Goal: Task Accomplishment & Management: Use online tool/utility

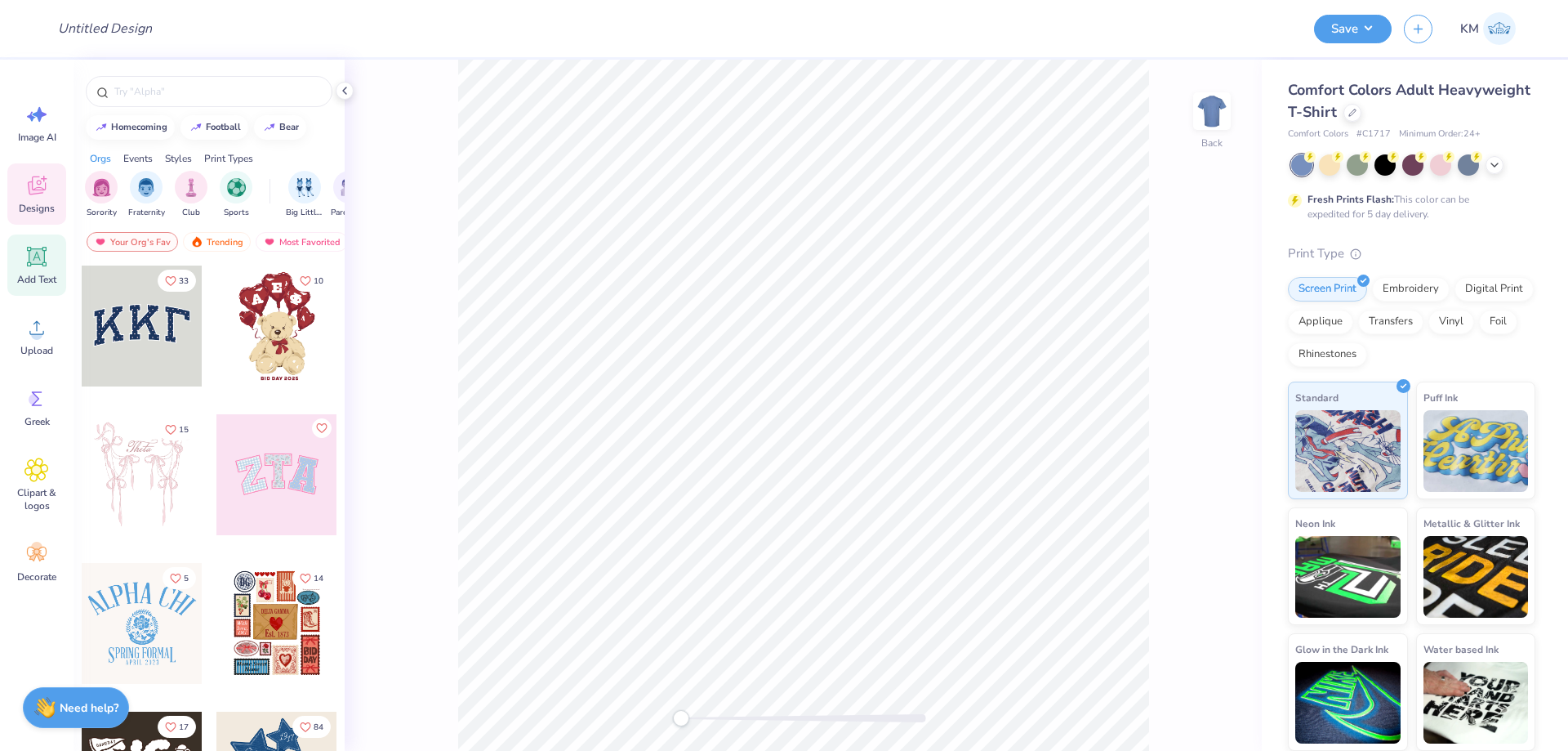
click at [40, 278] on span "Add Text" at bounding box center [37, 279] width 40 height 13
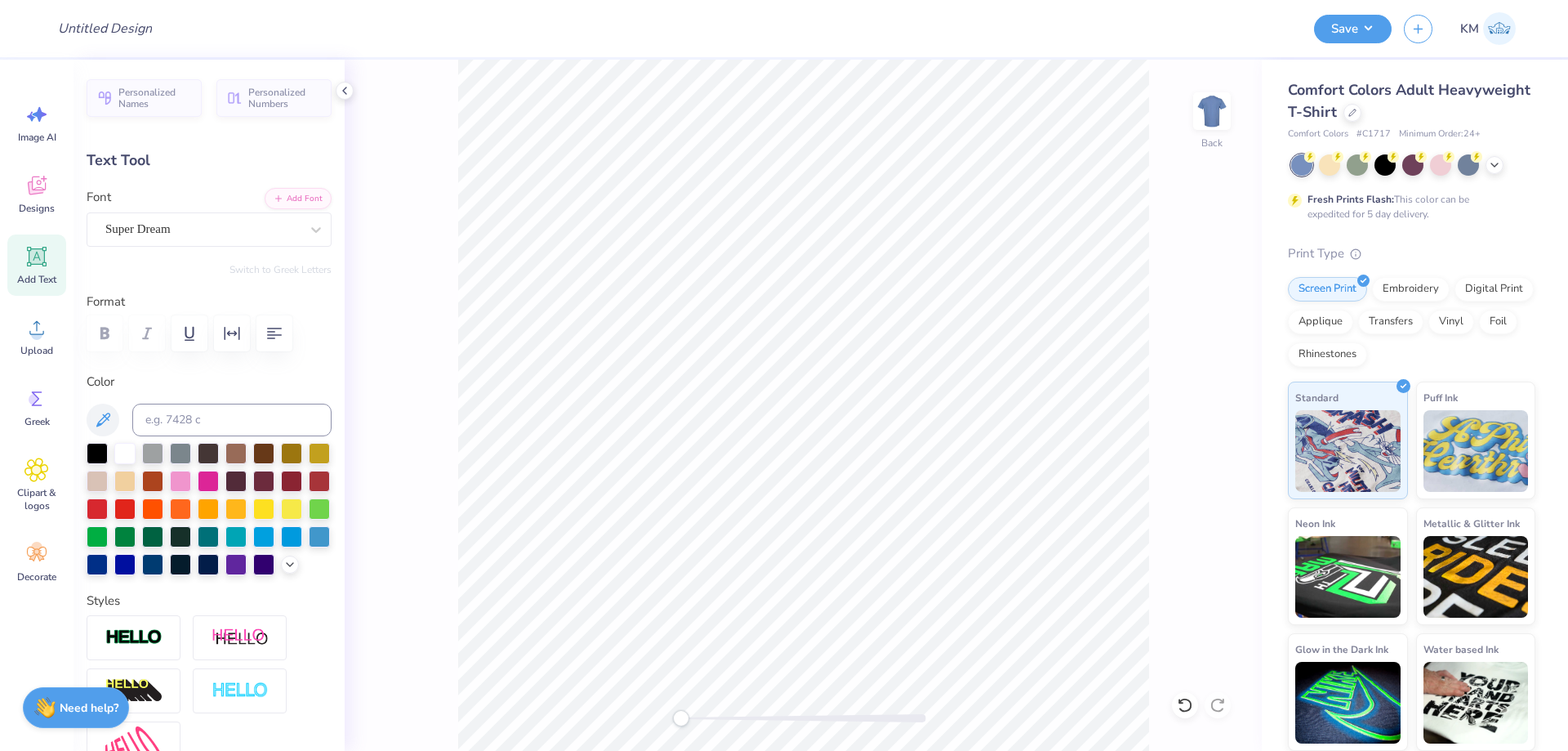
scroll to position [14, 2]
type textarea "DG"
click at [263, 212] on div "Super Dream" at bounding box center [208, 229] width 245 height 35
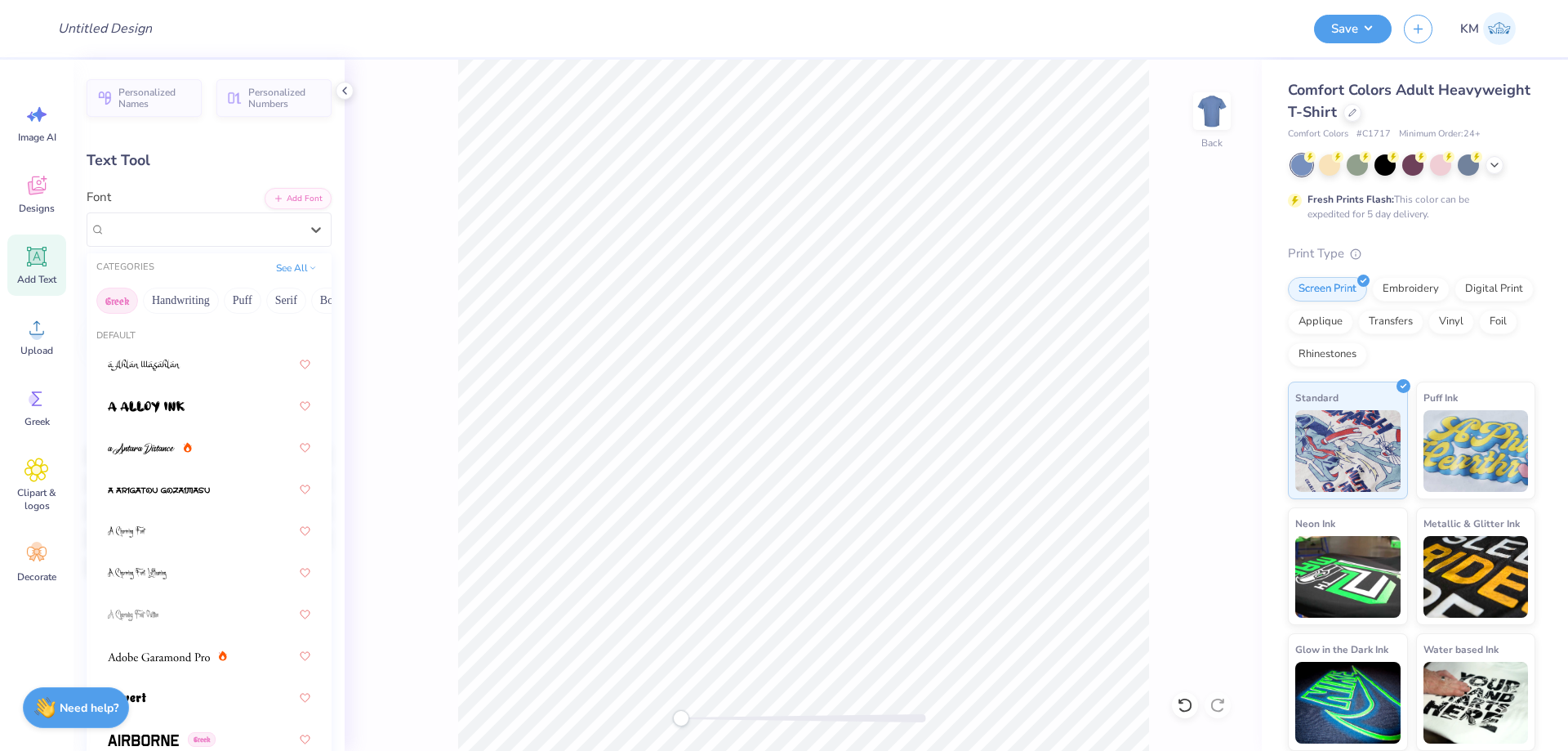
click at [127, 298] on button "Greek" at bounding box center [117, 301] width 42 height 26
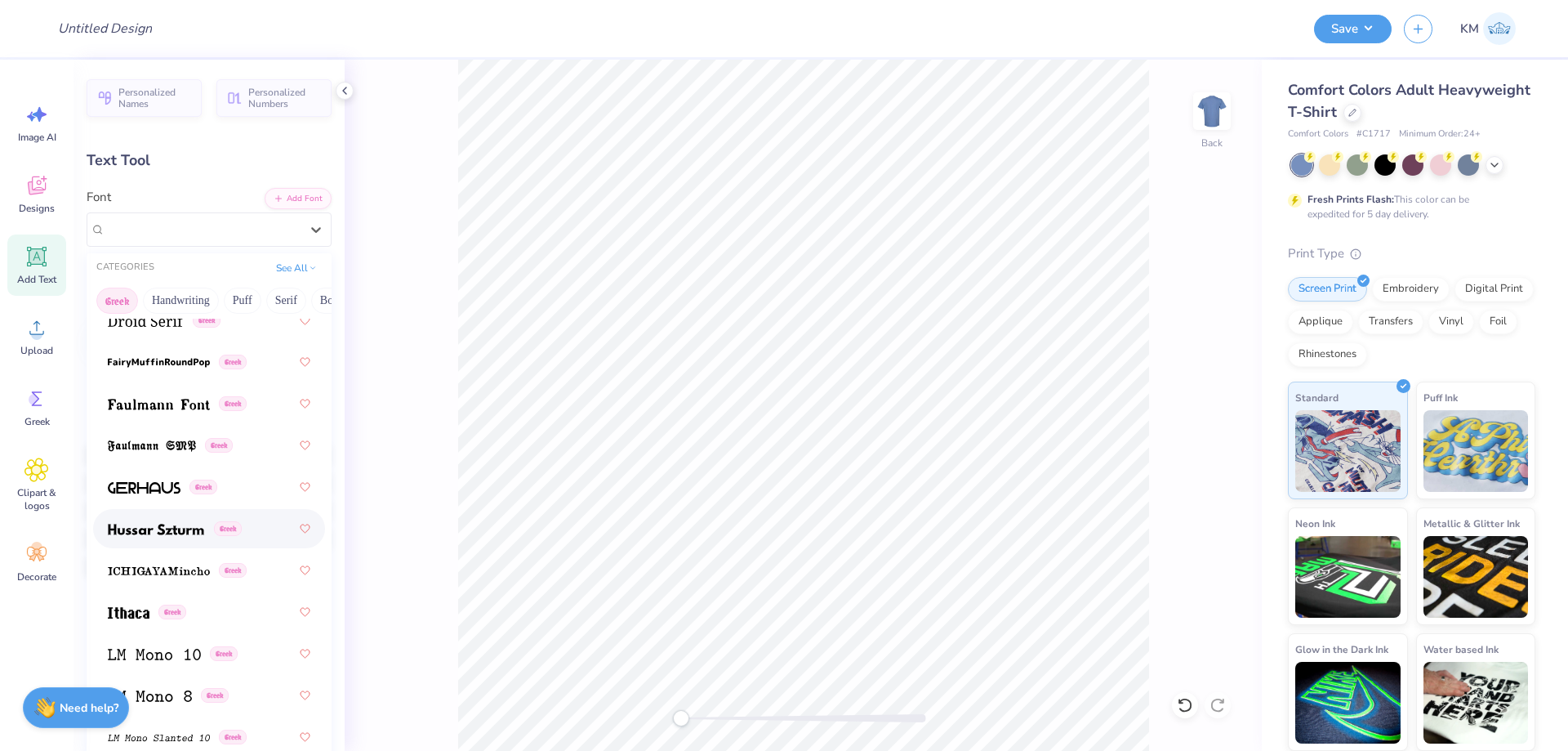
scroll to position [735, 0]
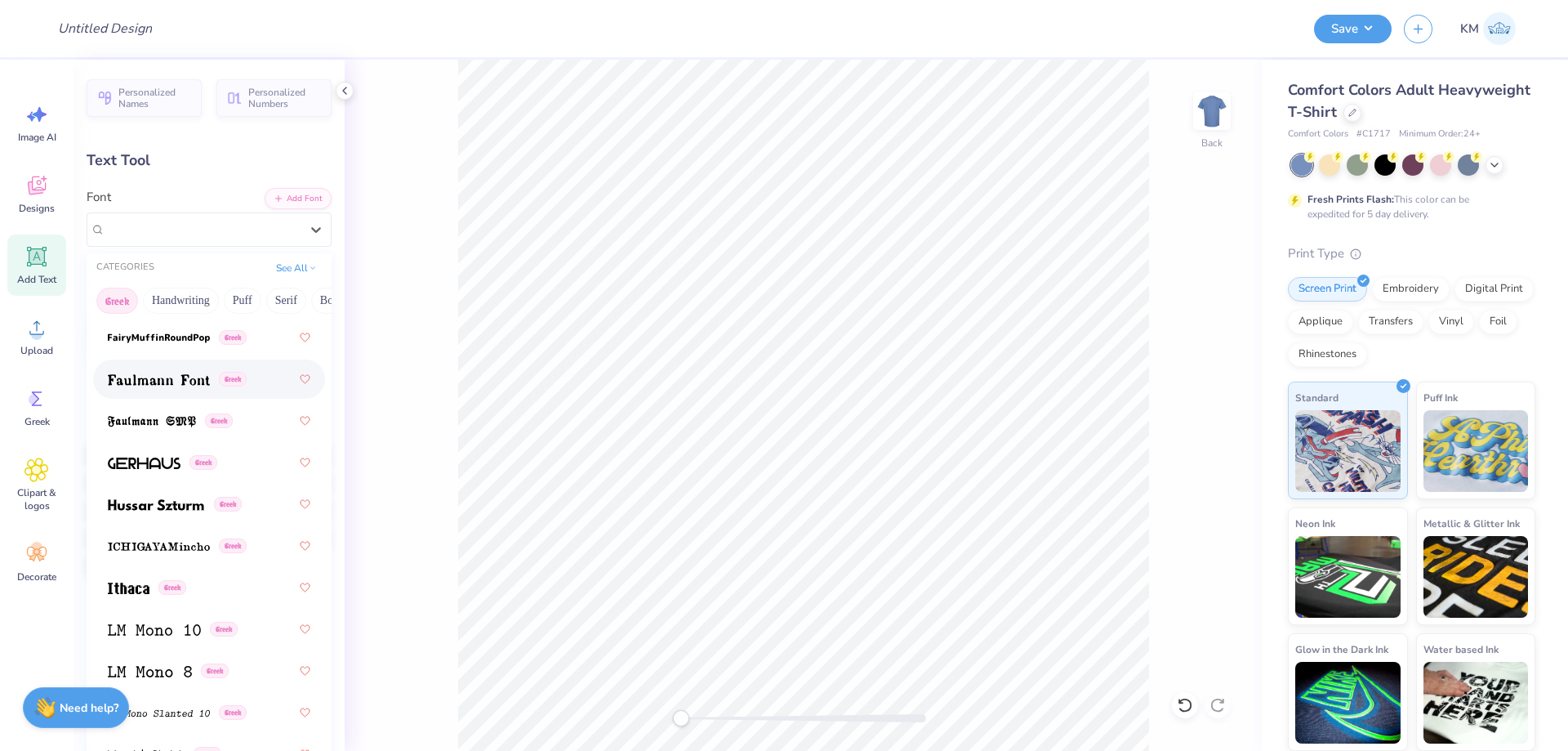
click at [193, 375] on img at bounding box center [159, 380] width 102 height 12
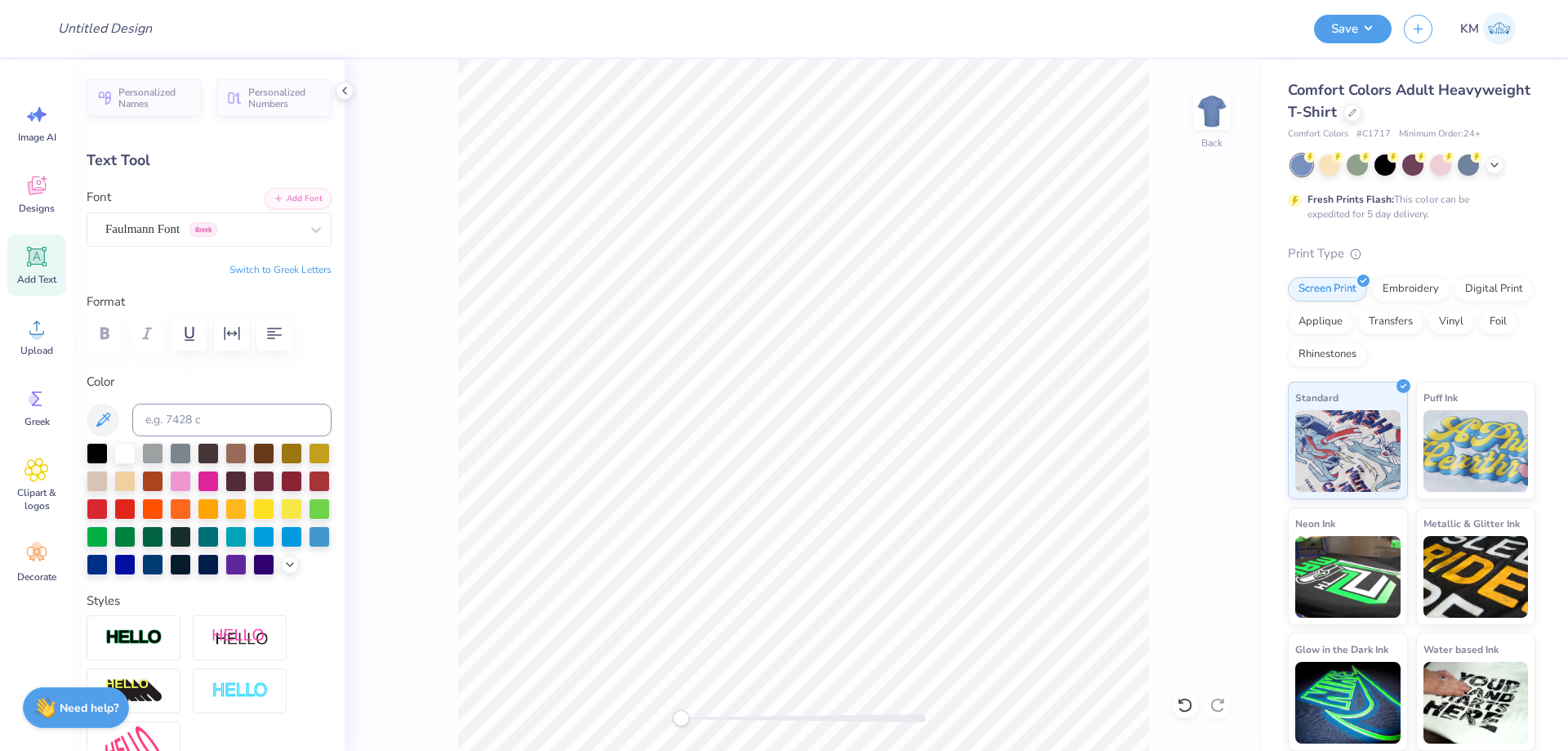
click at [248, 271] on button "Switch to Greek Letters" at bounding box center [280, 269] width 102 height 13
click at [140, 219] on div "Faulmann Font Greek" at bounding box center [202, 229] width 197 height 26
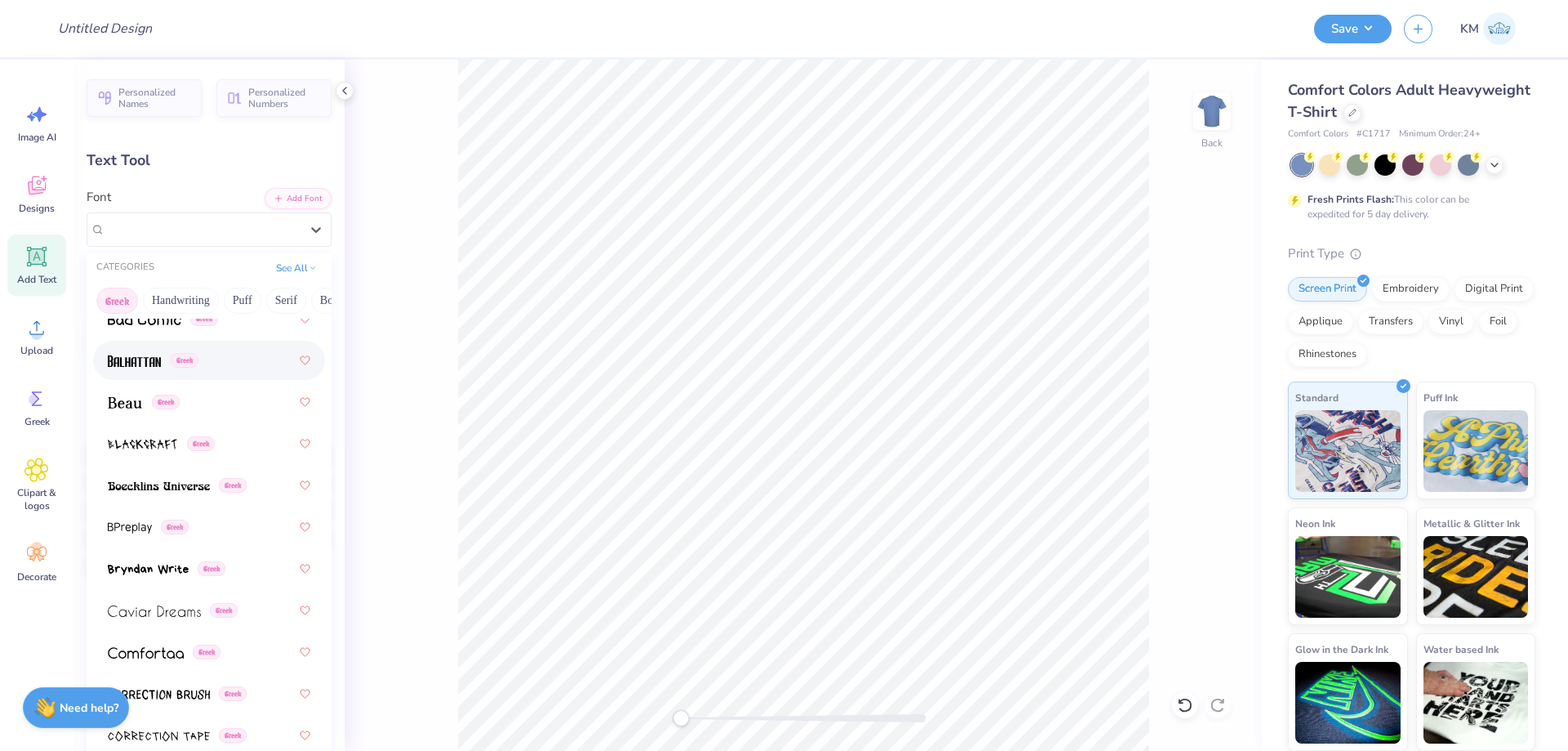
scroll to position [164, 0]
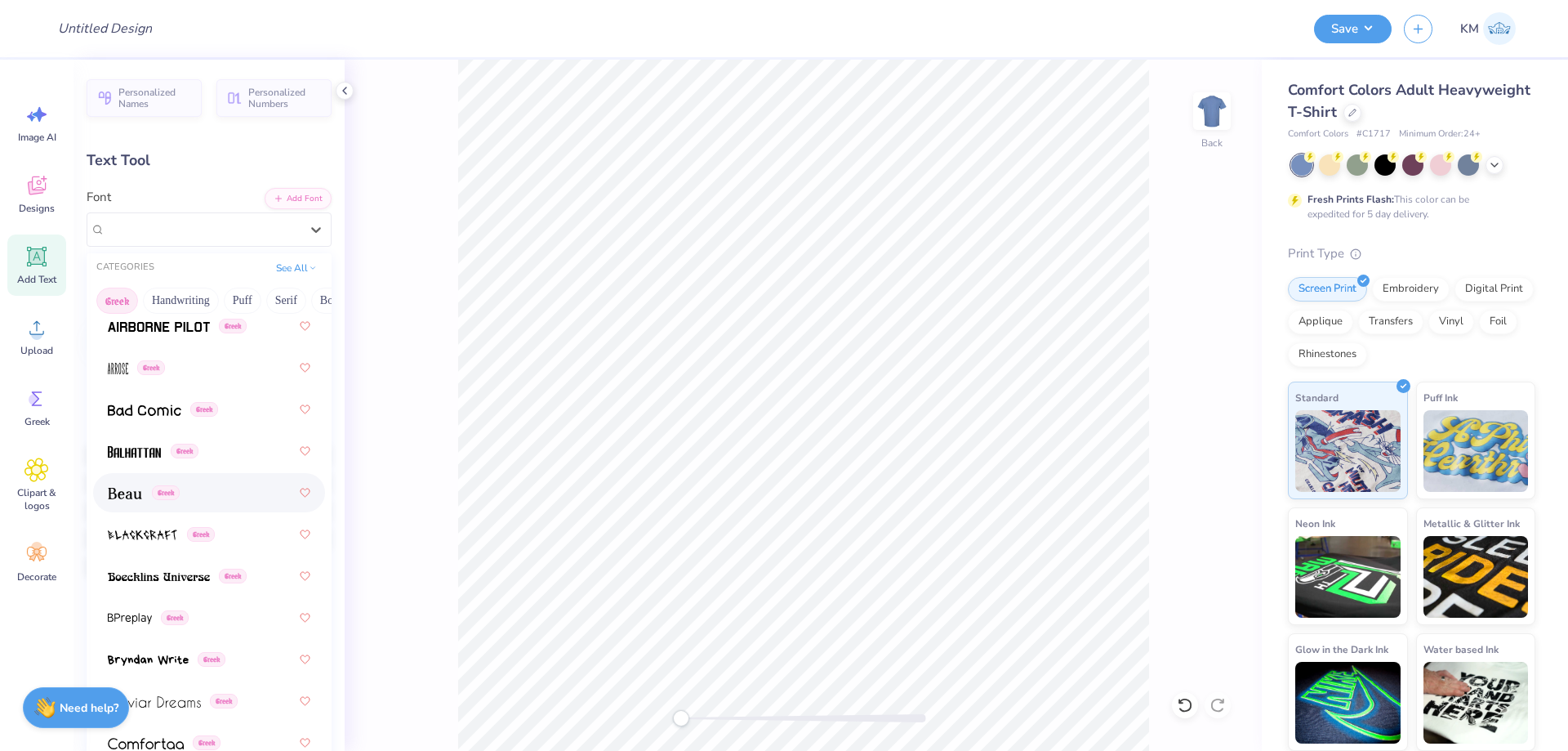
click at [164, 487] on span "Greek" at bounding box center [166, 492] width 28 height 15
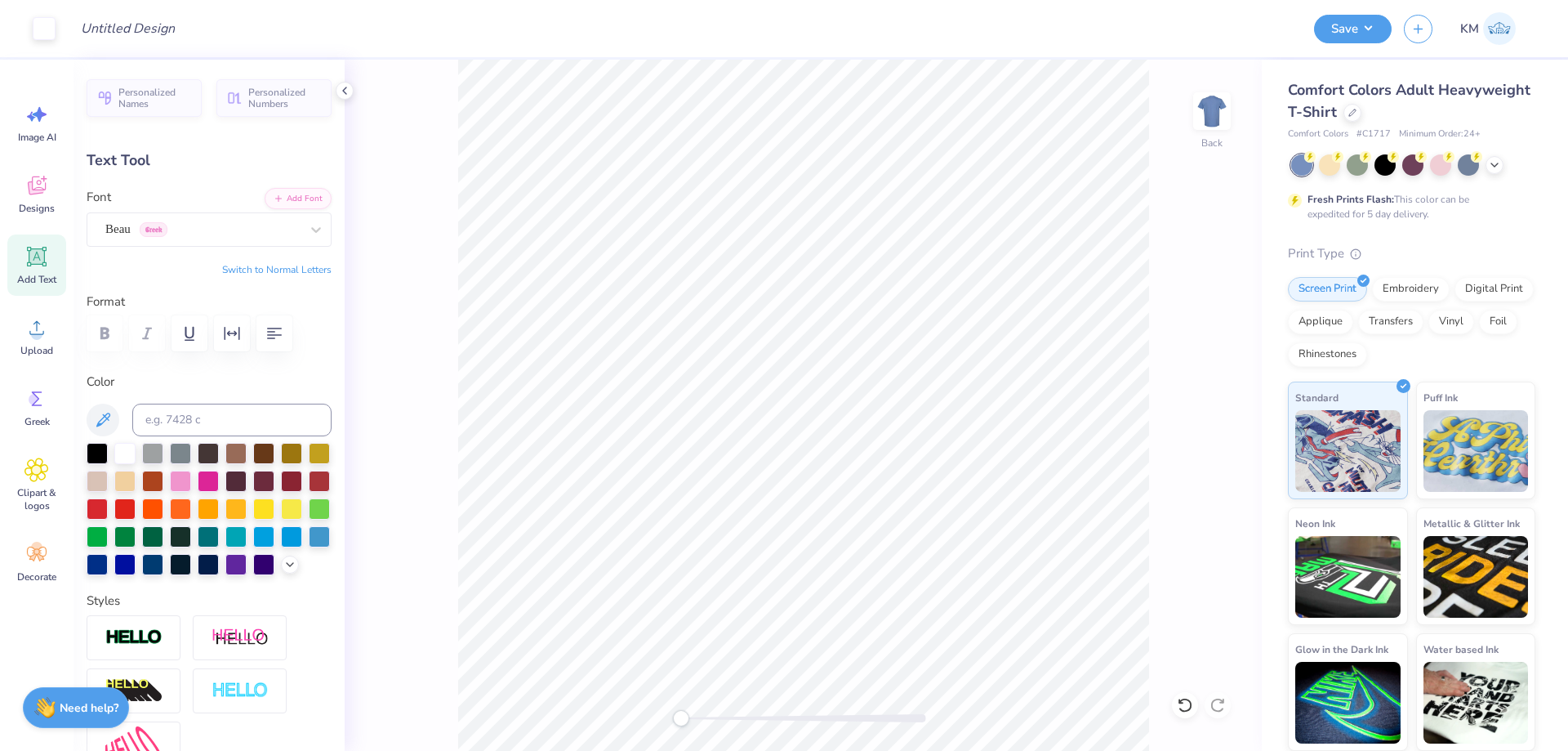
type input "2.52"
type input "1.61"
type input "11.70"
type input "8.33"
type input "5.32"
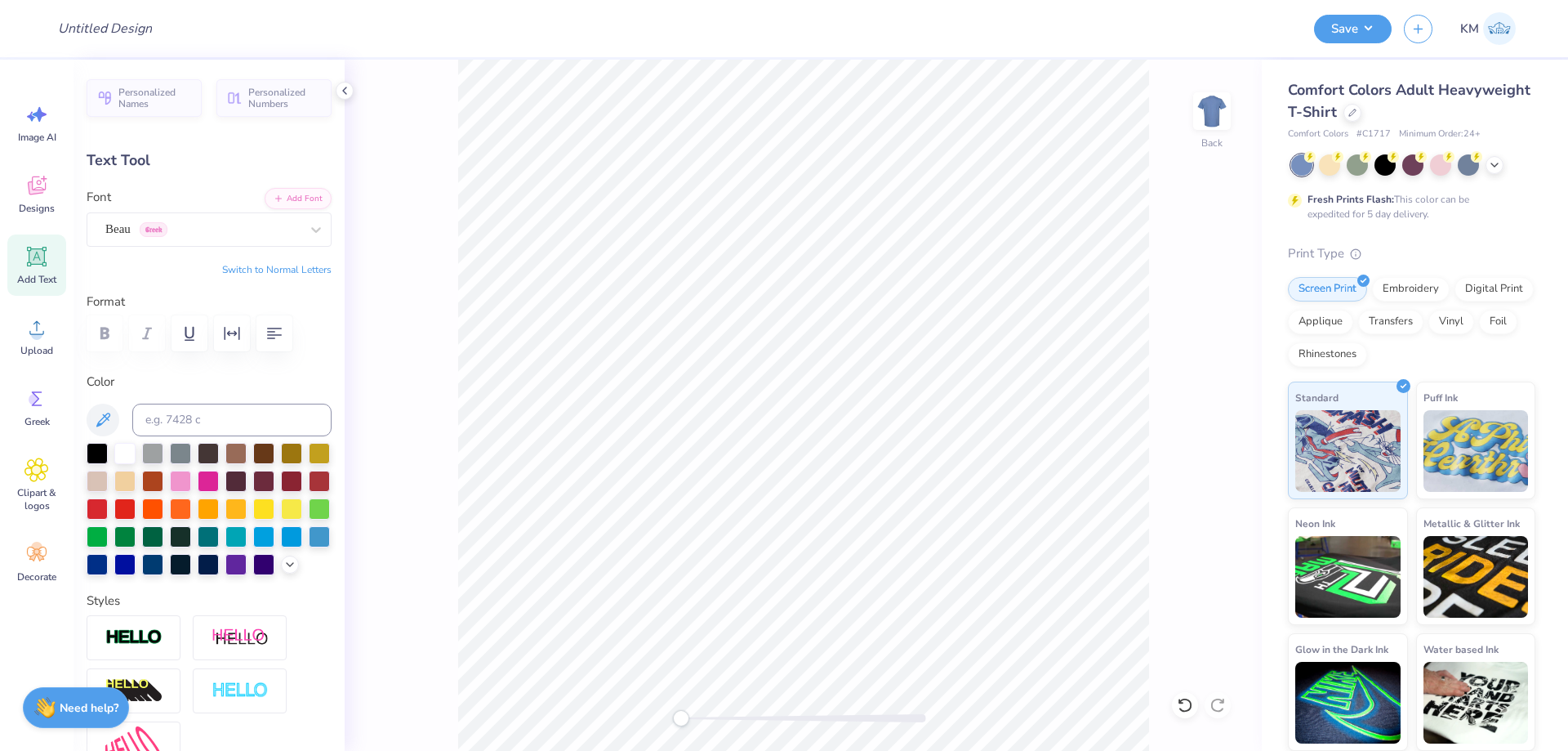
type input "7.98"
click at [259, 235] on div "Beau Greek" at bounding box center [202, 229] width 197 height 26
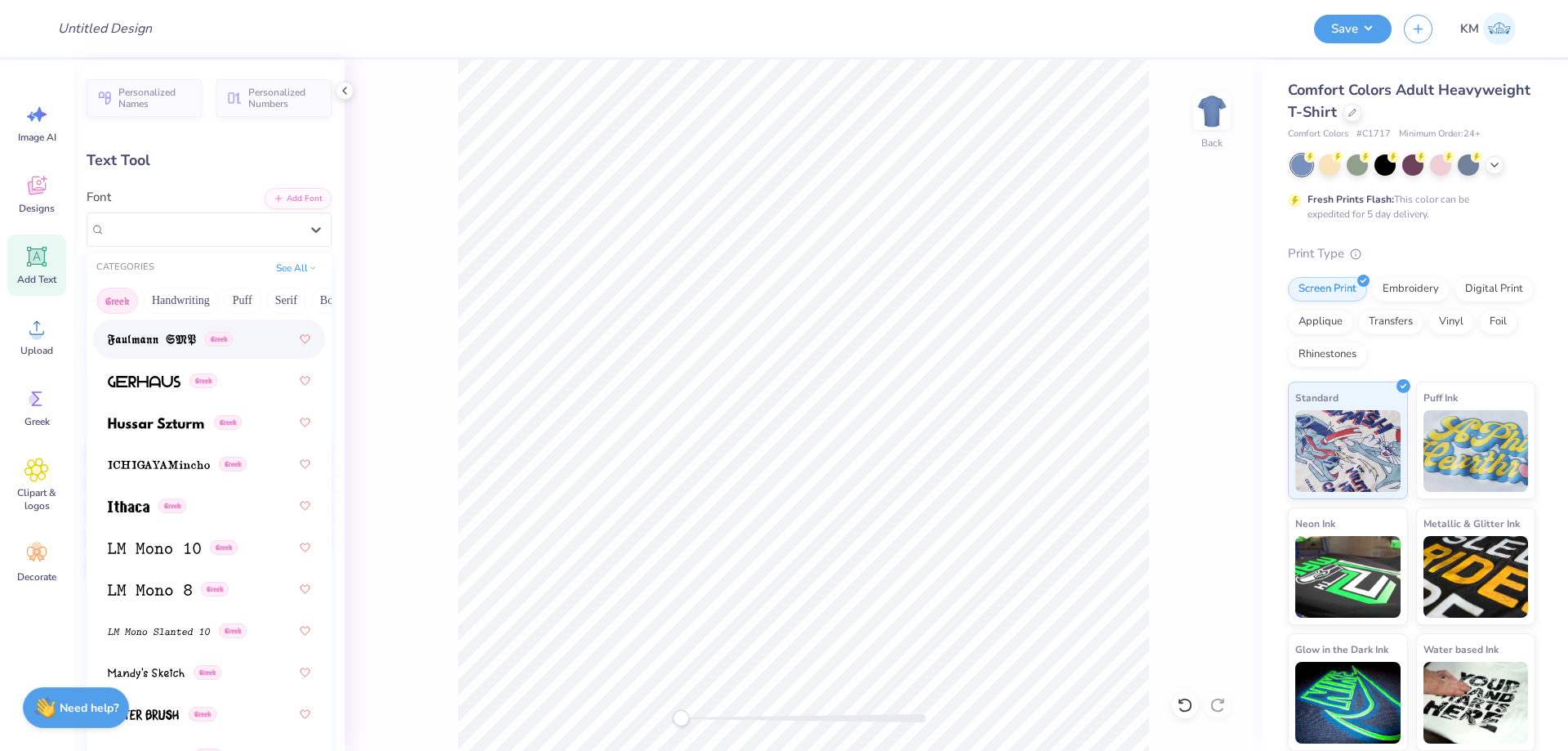
scroll to position [899, 0]
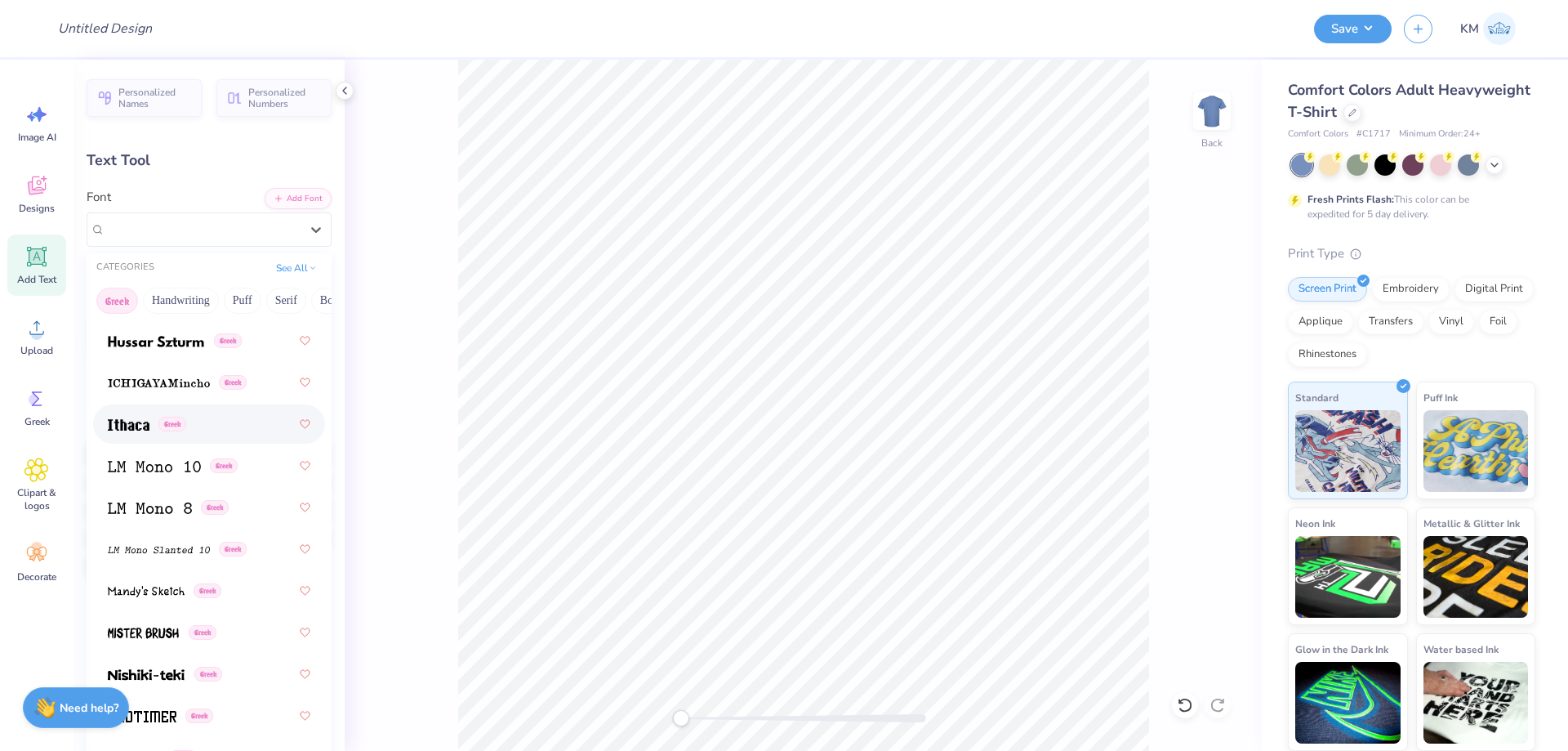
click at [191, 429] on div "Greek" at bounding box center [209, 424] width 202 height 30
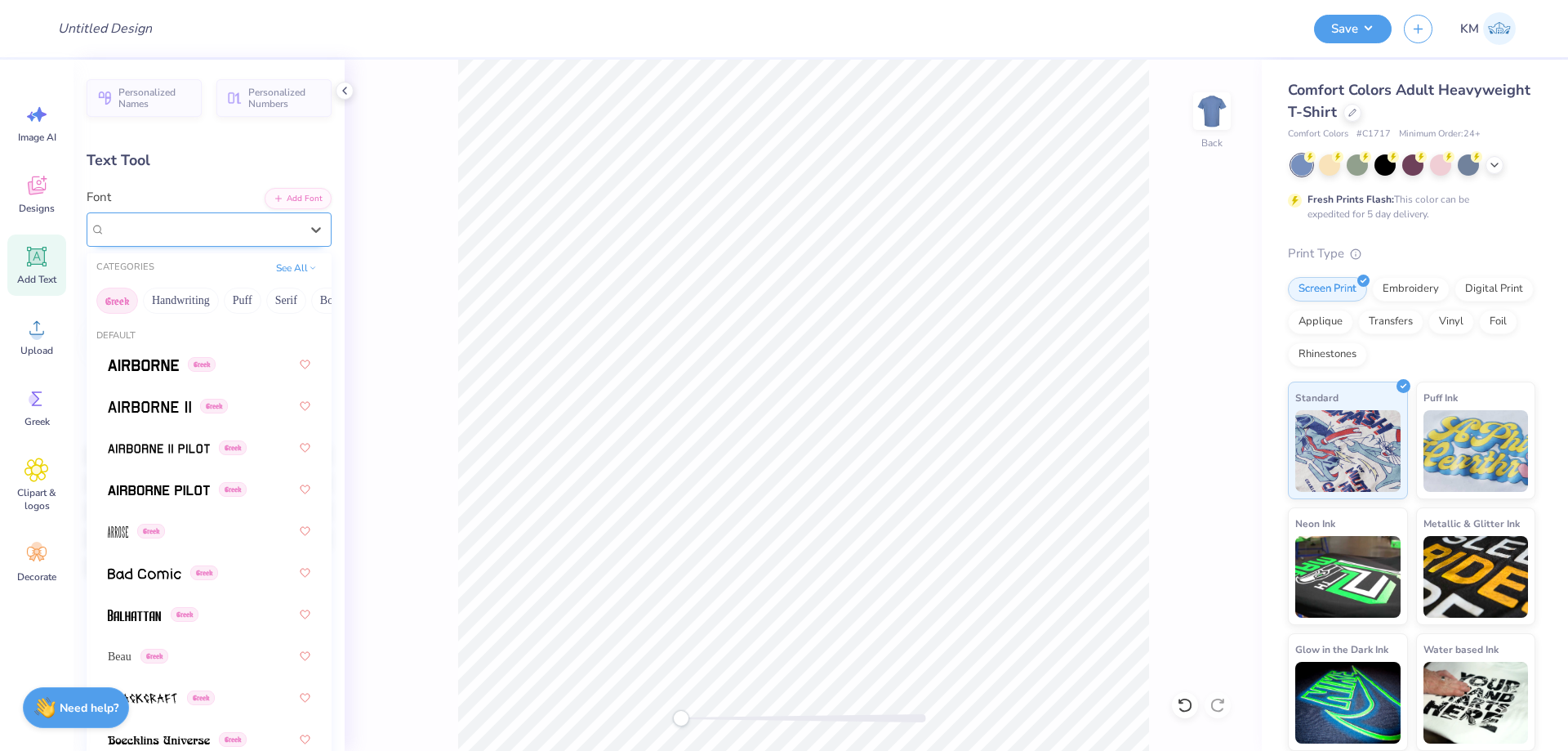
click at [166, 239] on div at bounding box center [202, 229] width 194 height 22
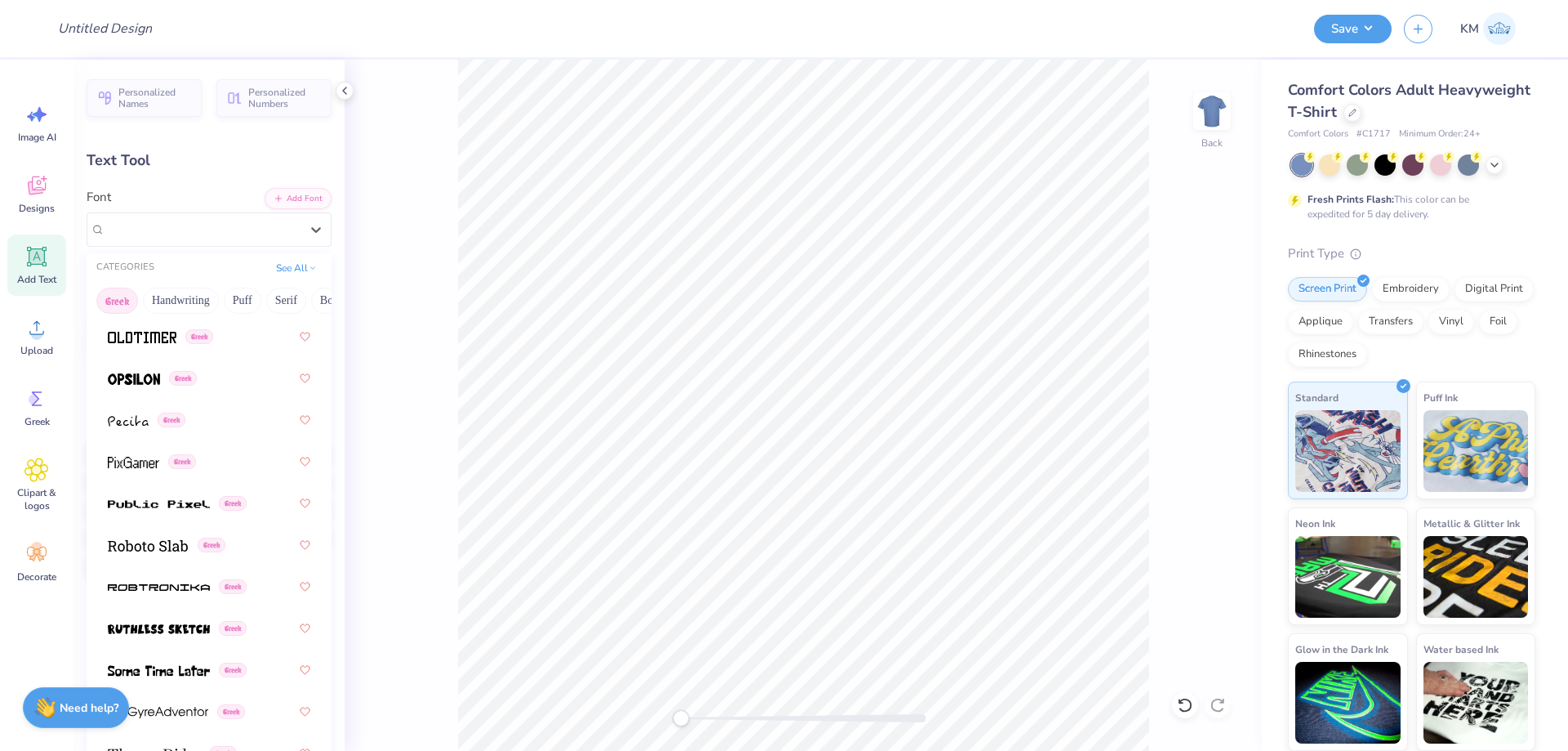
scroll to position [1307, 0]
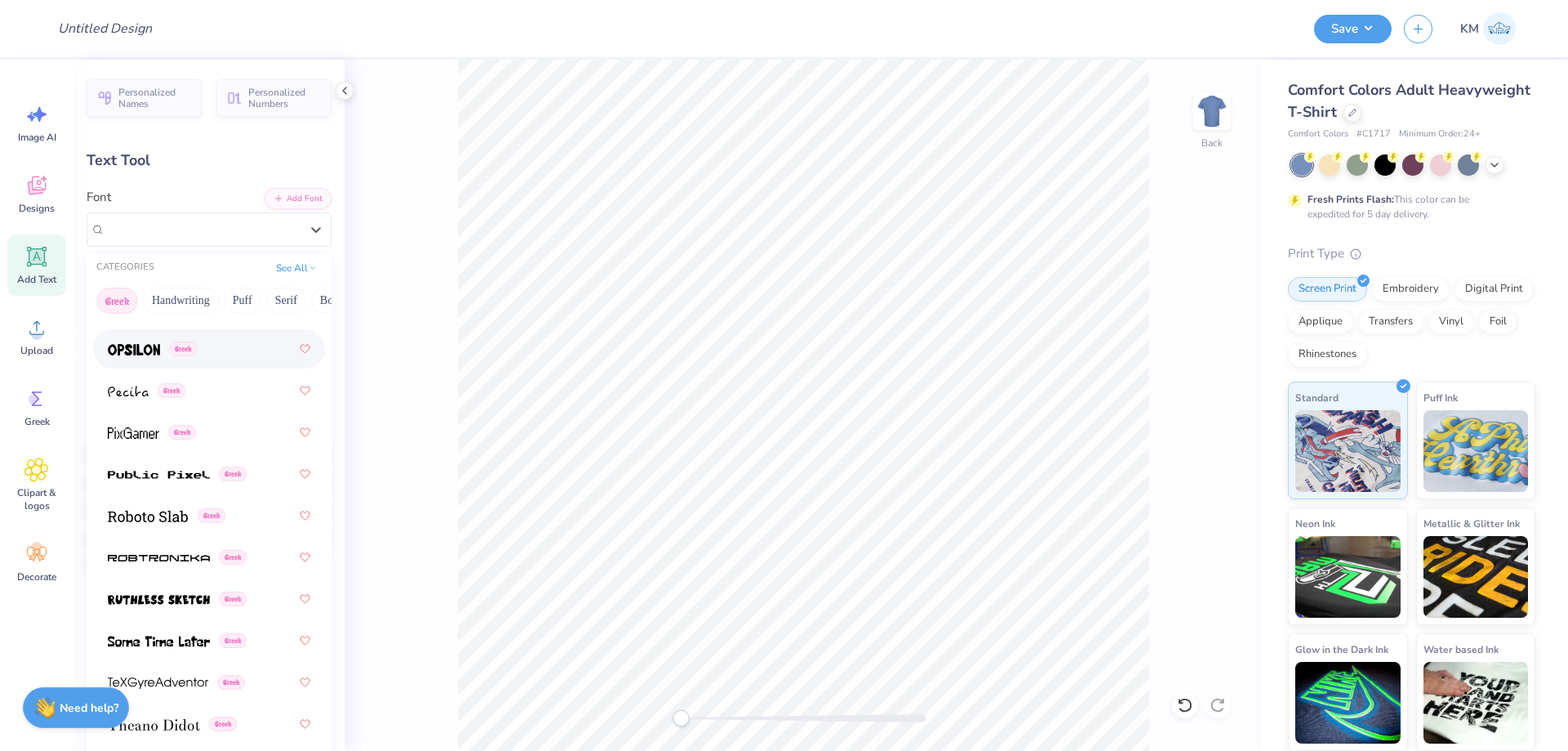
click at [191, 350] on span "Greek" at bounding box center [182, 348] width 28 height 15
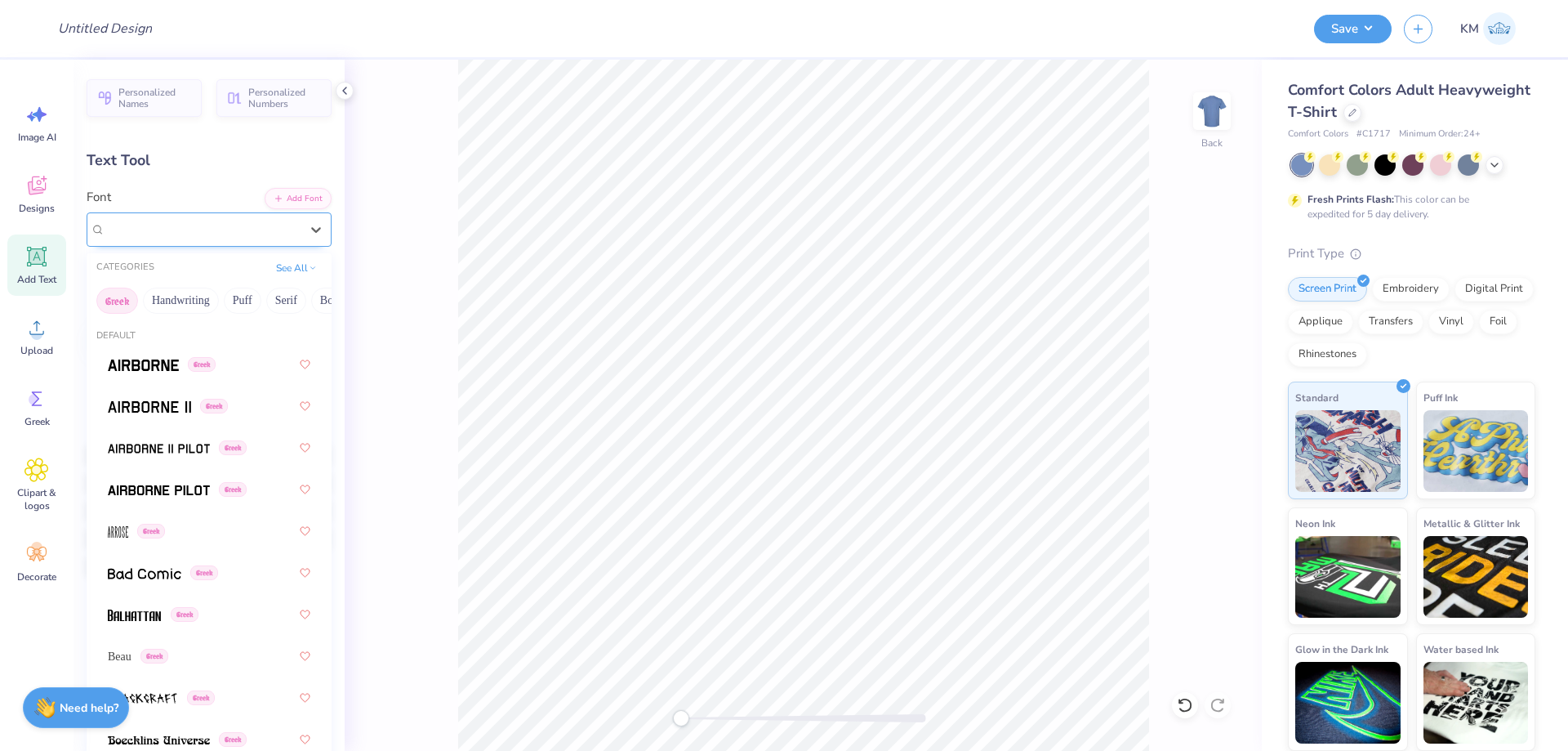
click at [204, 226] on div "Opsilon Greek" at bounding box center [202, 229] width 197 height 26
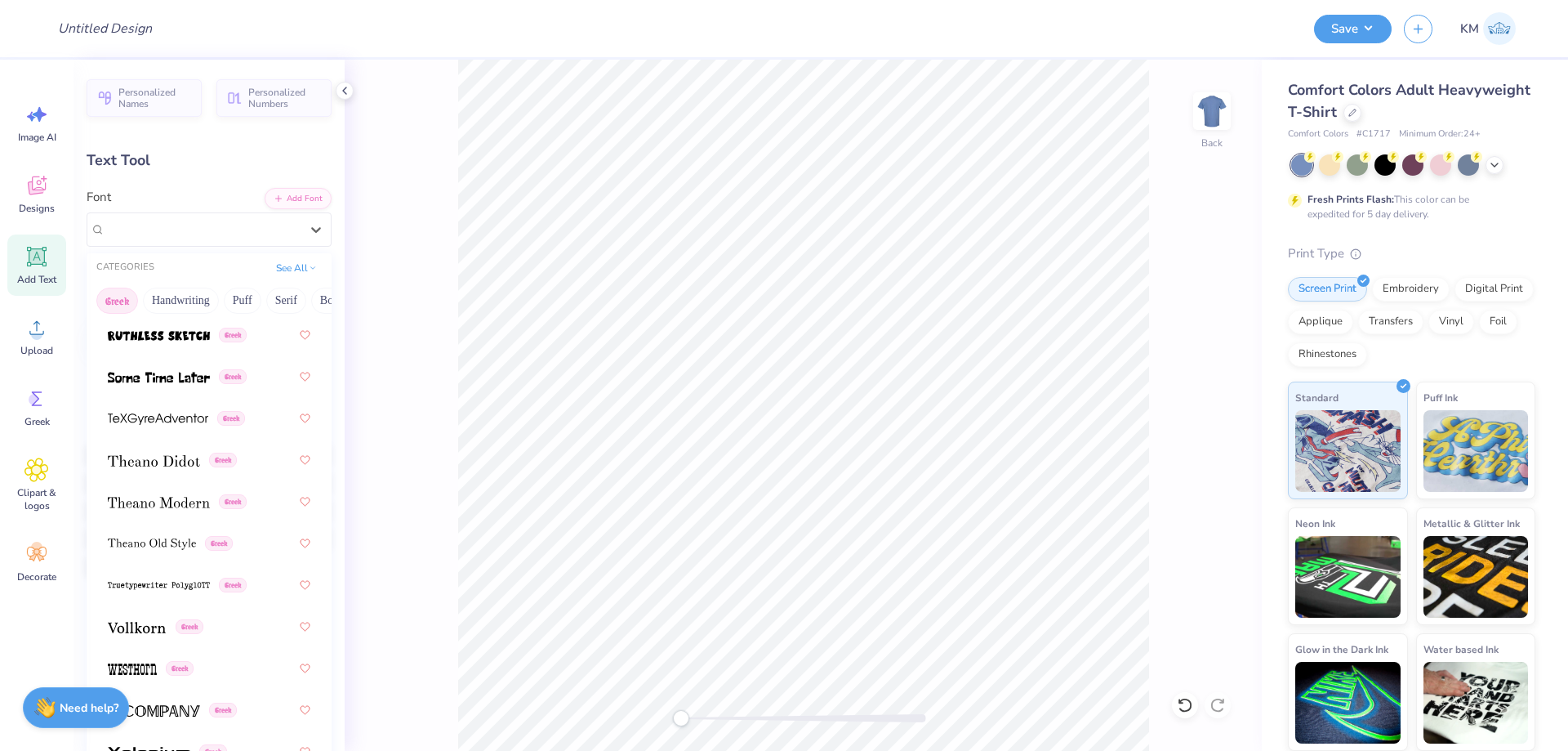
scroll to position [1587, 0]
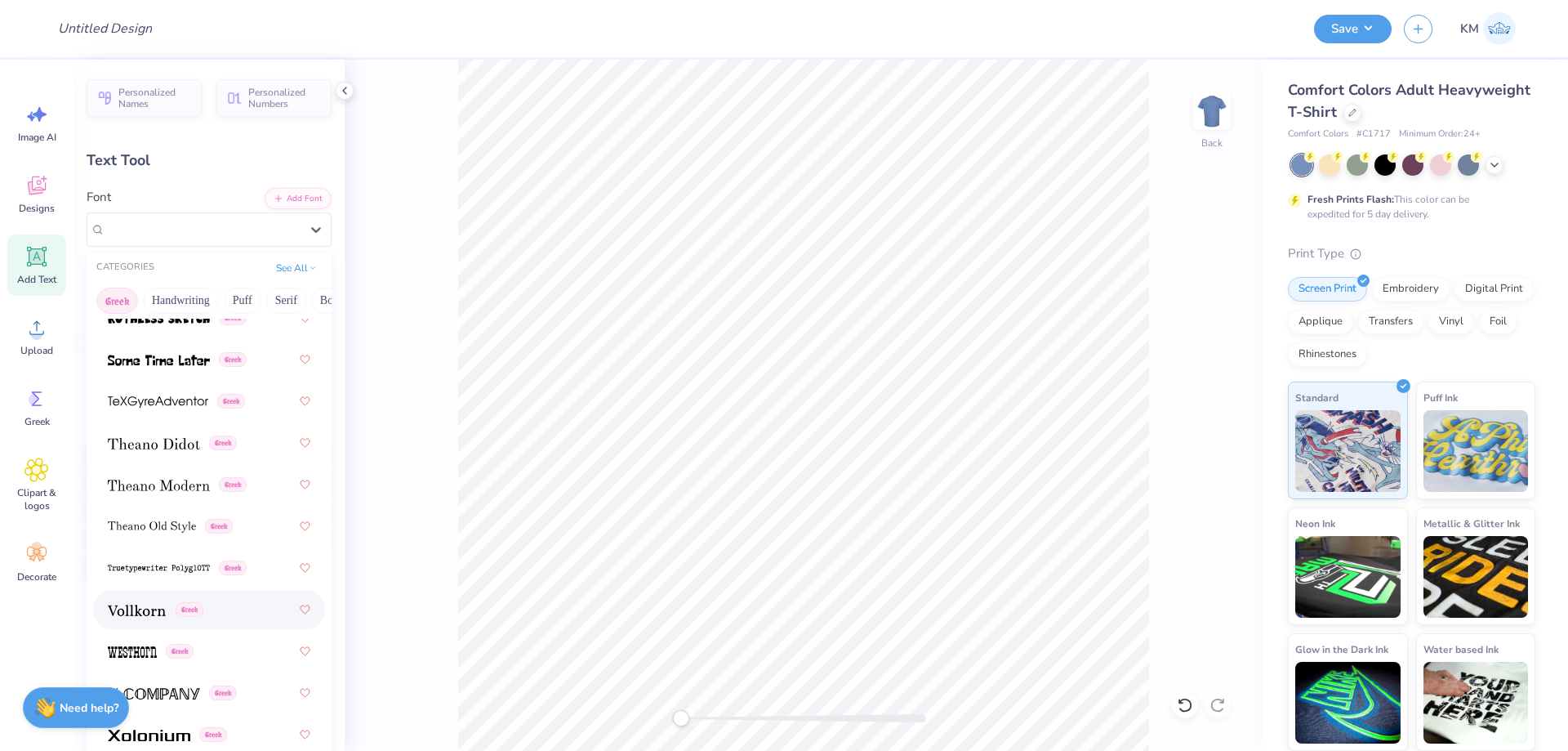
click at [204, 599] on div "Greek" at bounding box center [209, 609] width 202 height 30
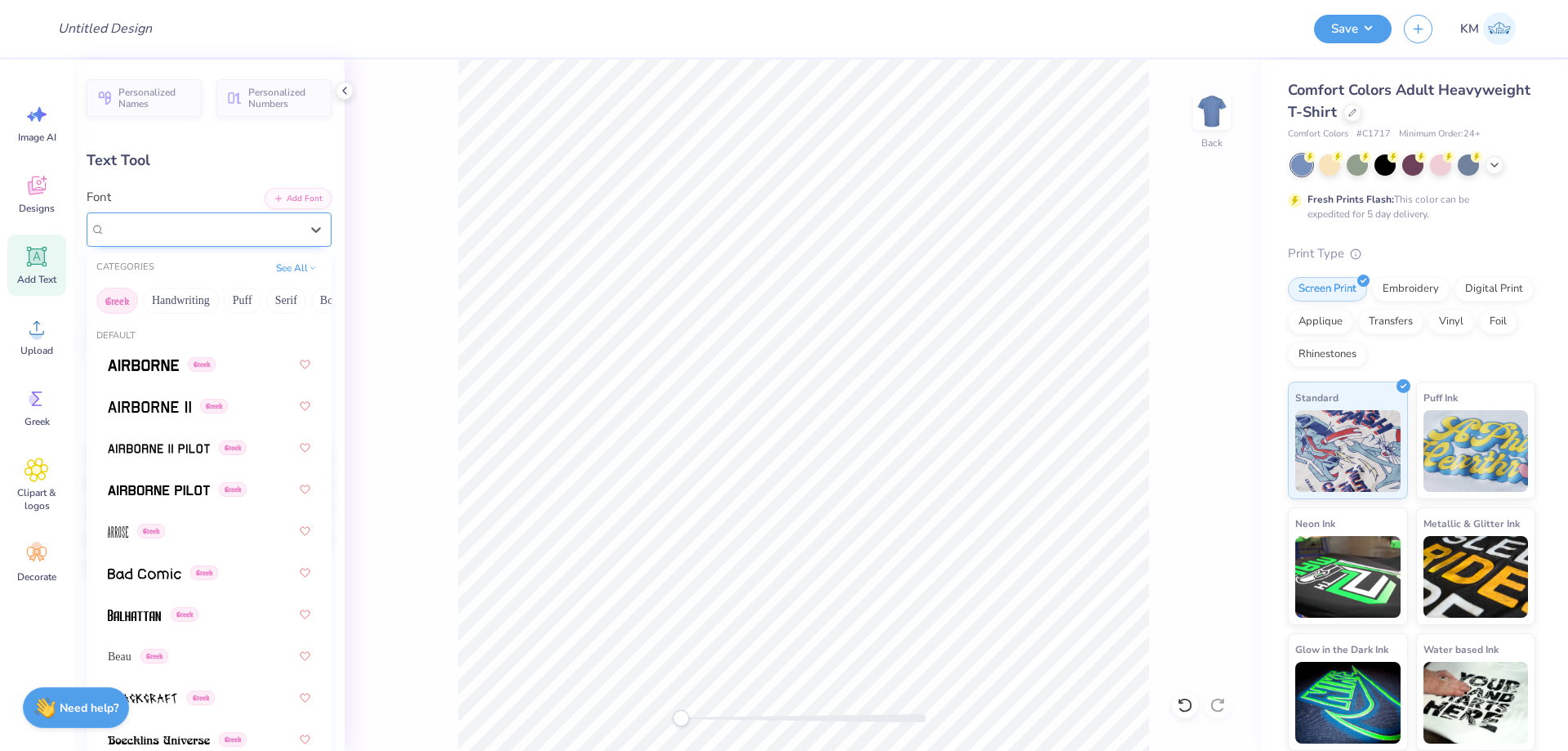
click at [193, 245] on div "Vollkorn Greek" at bounding box center [208, 229] width 245 height 35
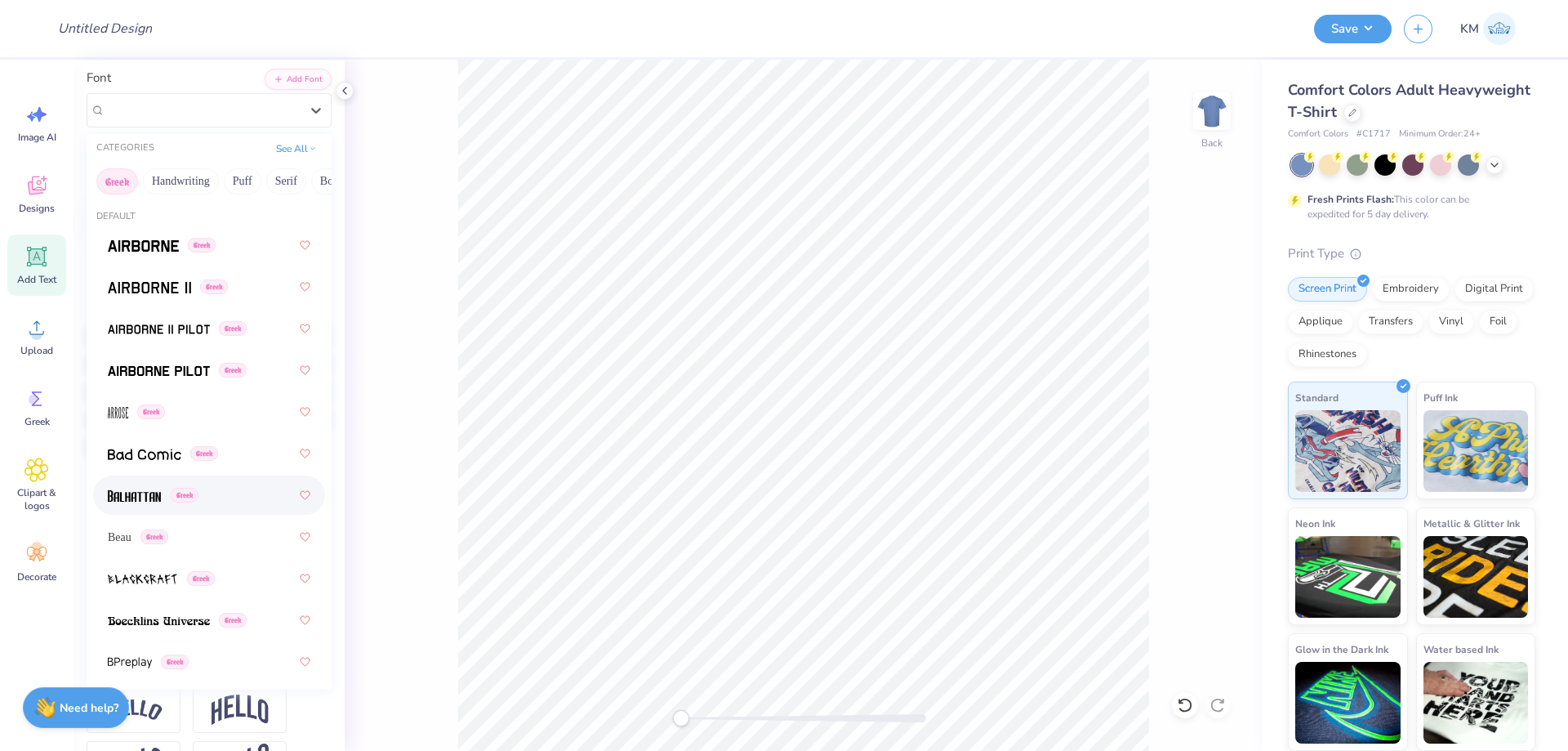
scroll to position [81, 0]
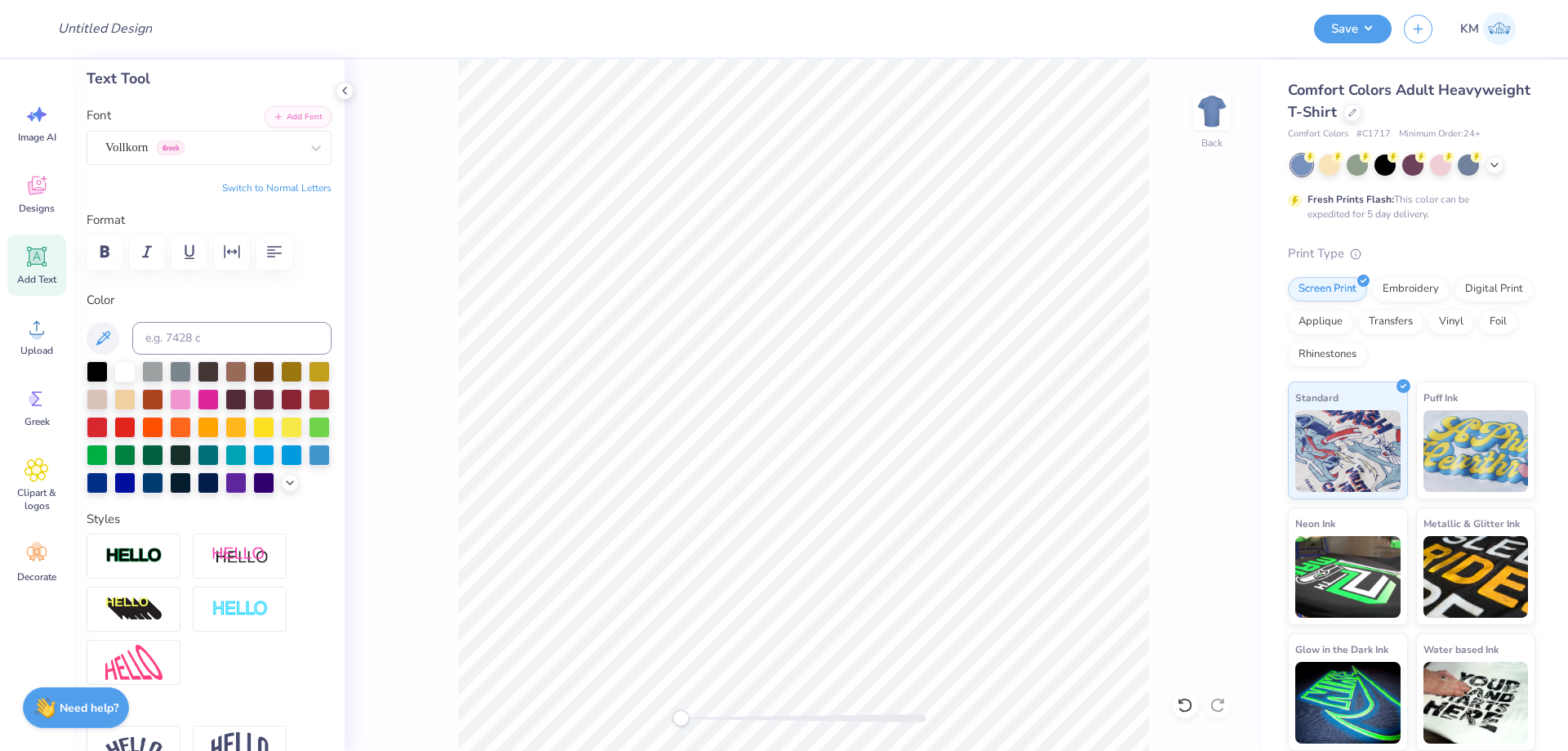
click at [405, 298] on div "Back" at bounding box center [802, 405] width 917 height 690
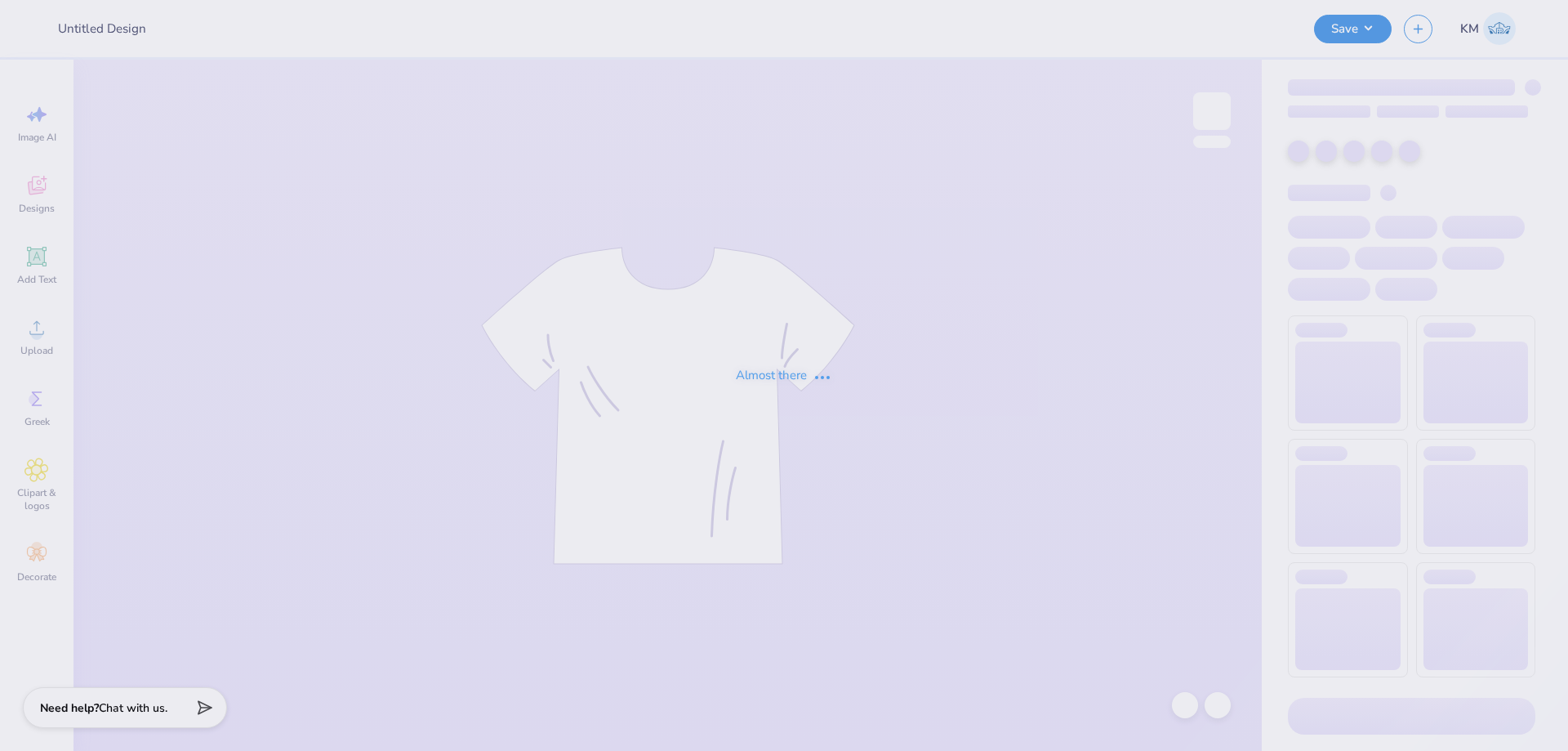
type input "Qzips for Phi Chi Theta"
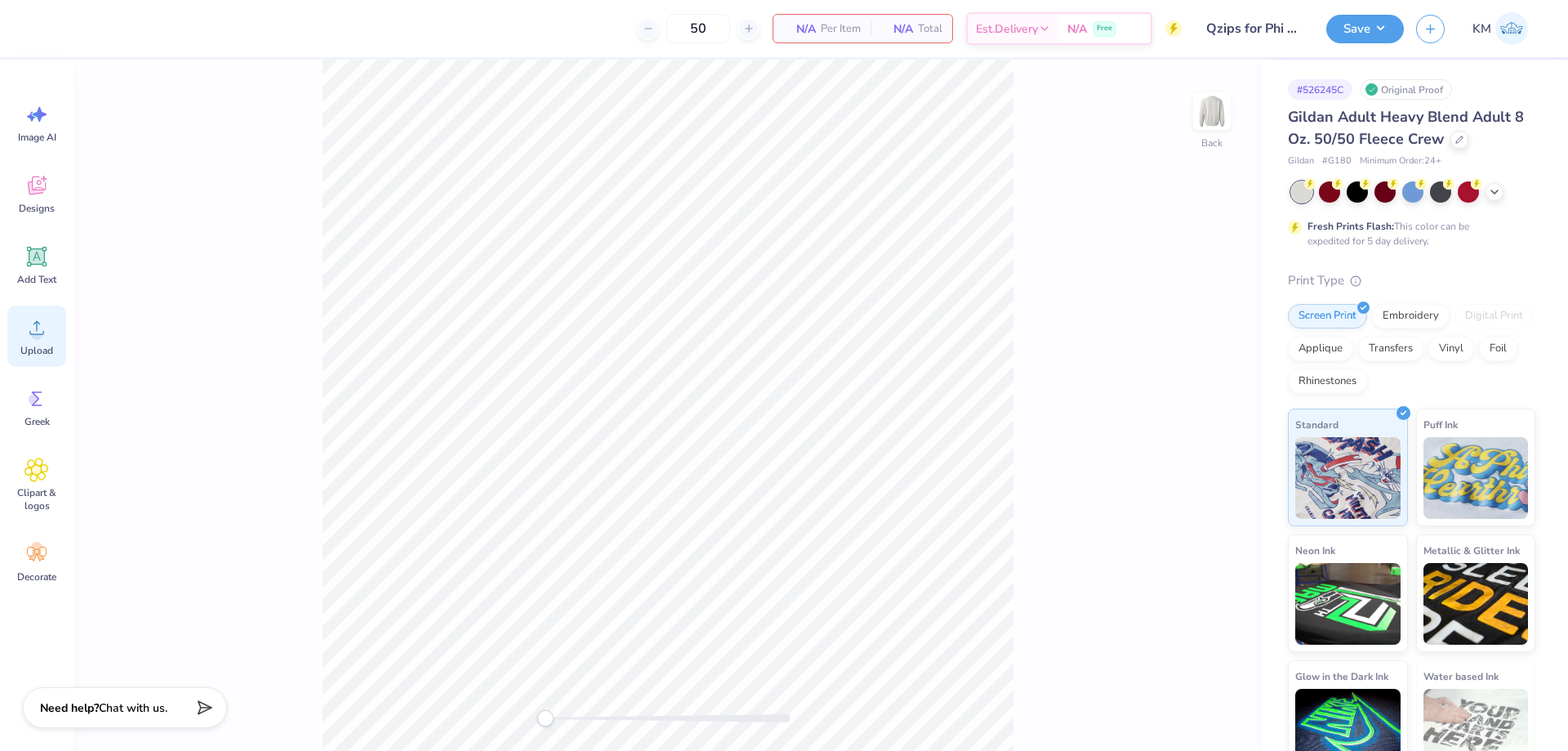
click at [30, 349] on span "Upload" at bounding box center [37, 350] width 33 height 13
click at [44, 329] on icon at bounding box center [37, 327] width 25 height 25
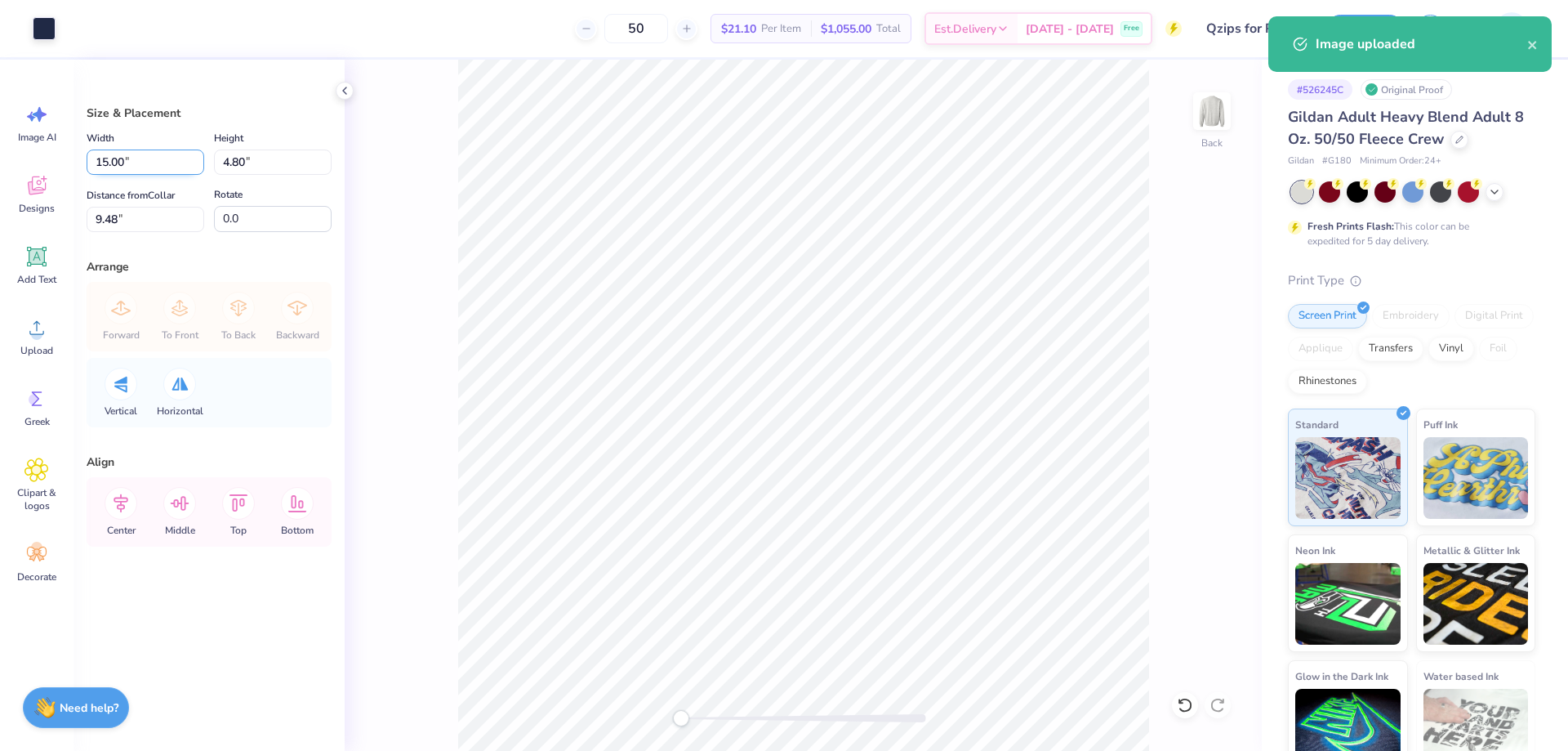
click at [123, 164] on input "15.00" at bounding box center [145, 163] width 118 height 26
type input "9.00"
type input "2.88"
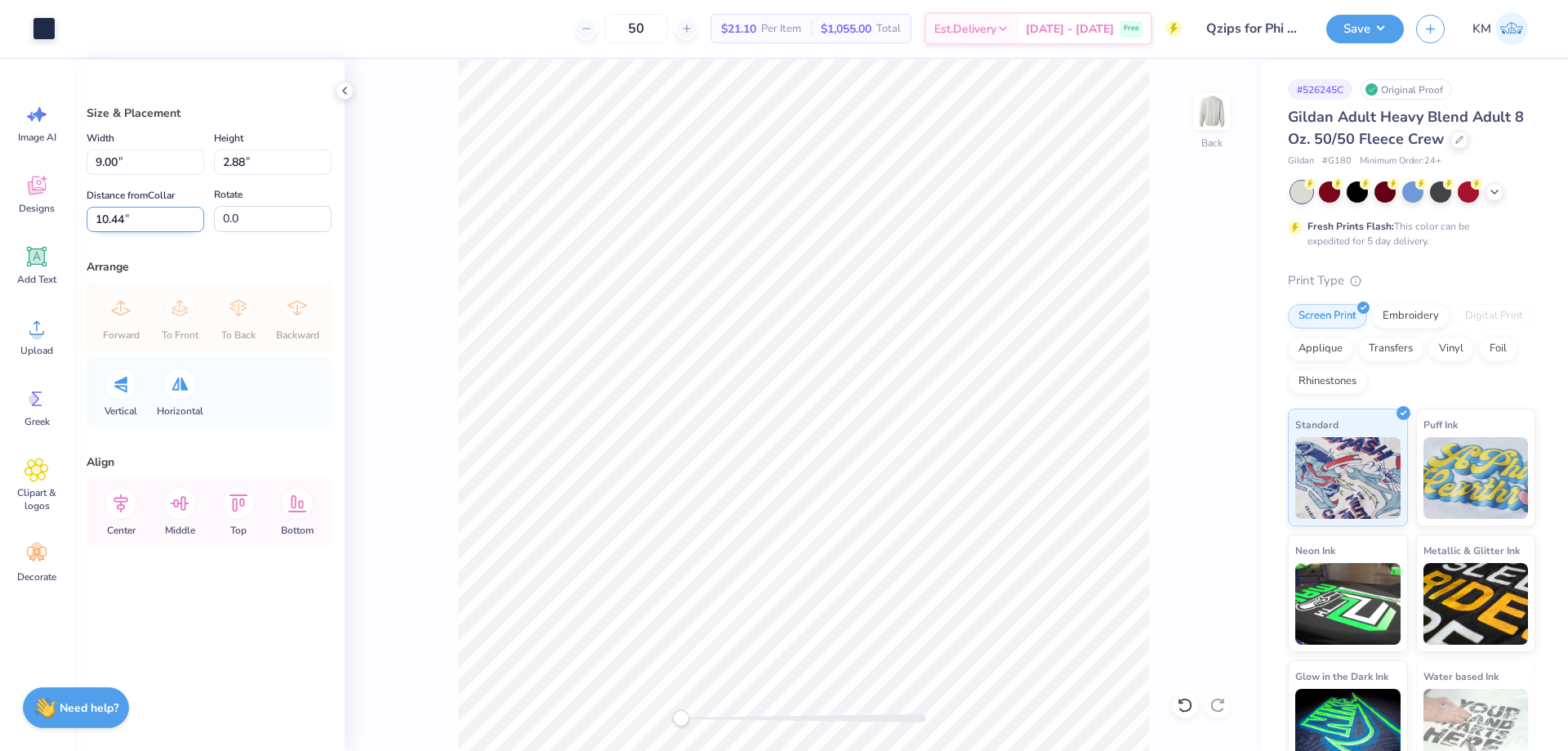
click at [119, 221] on input "10.44" at bounding box center [145, 219] width 118 height 26
type input "3"
click at [105, 157] on input "9.00" at bounding box center [145, 163] width 118 height 26
type input "10.00"
type input "3.20"
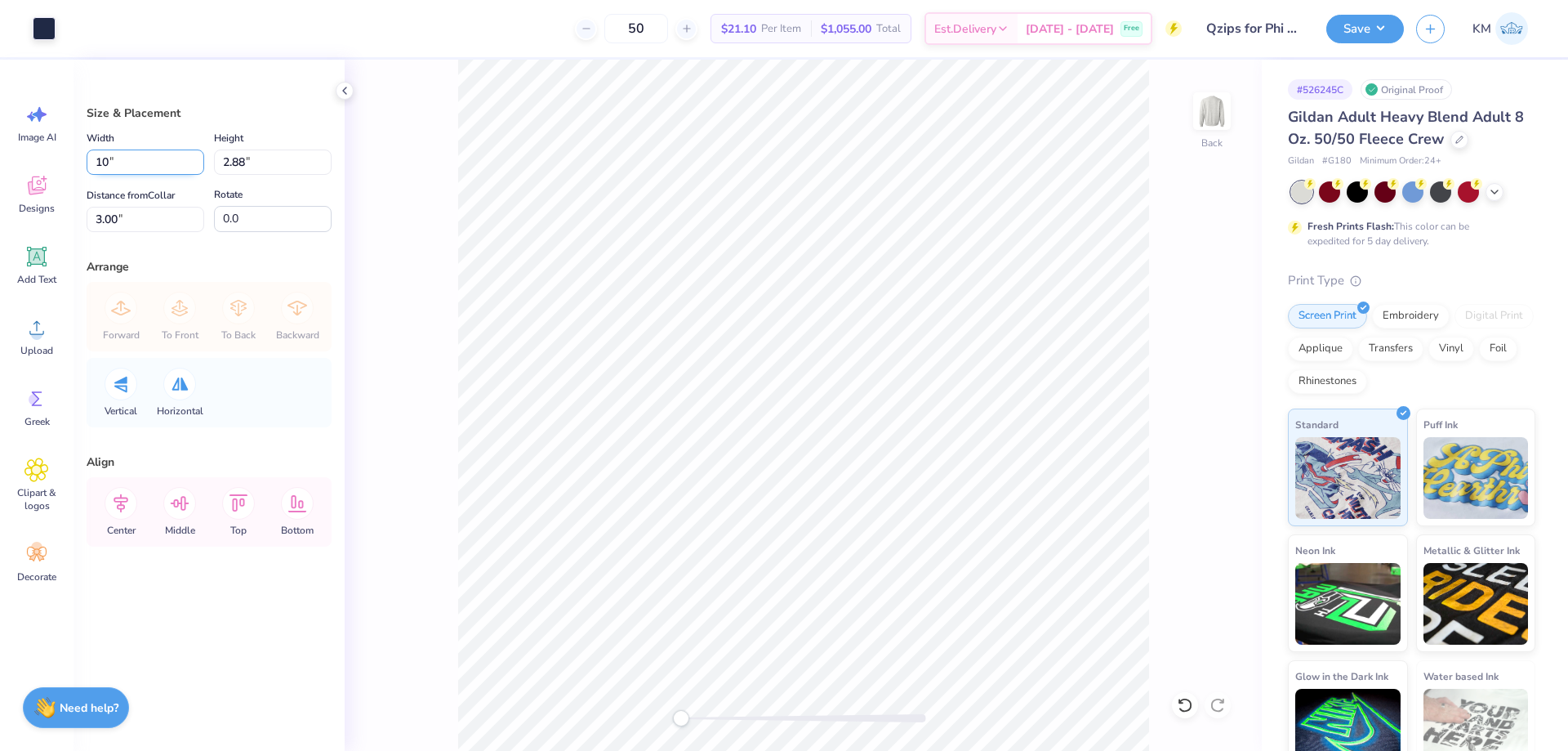
type input "2.84"
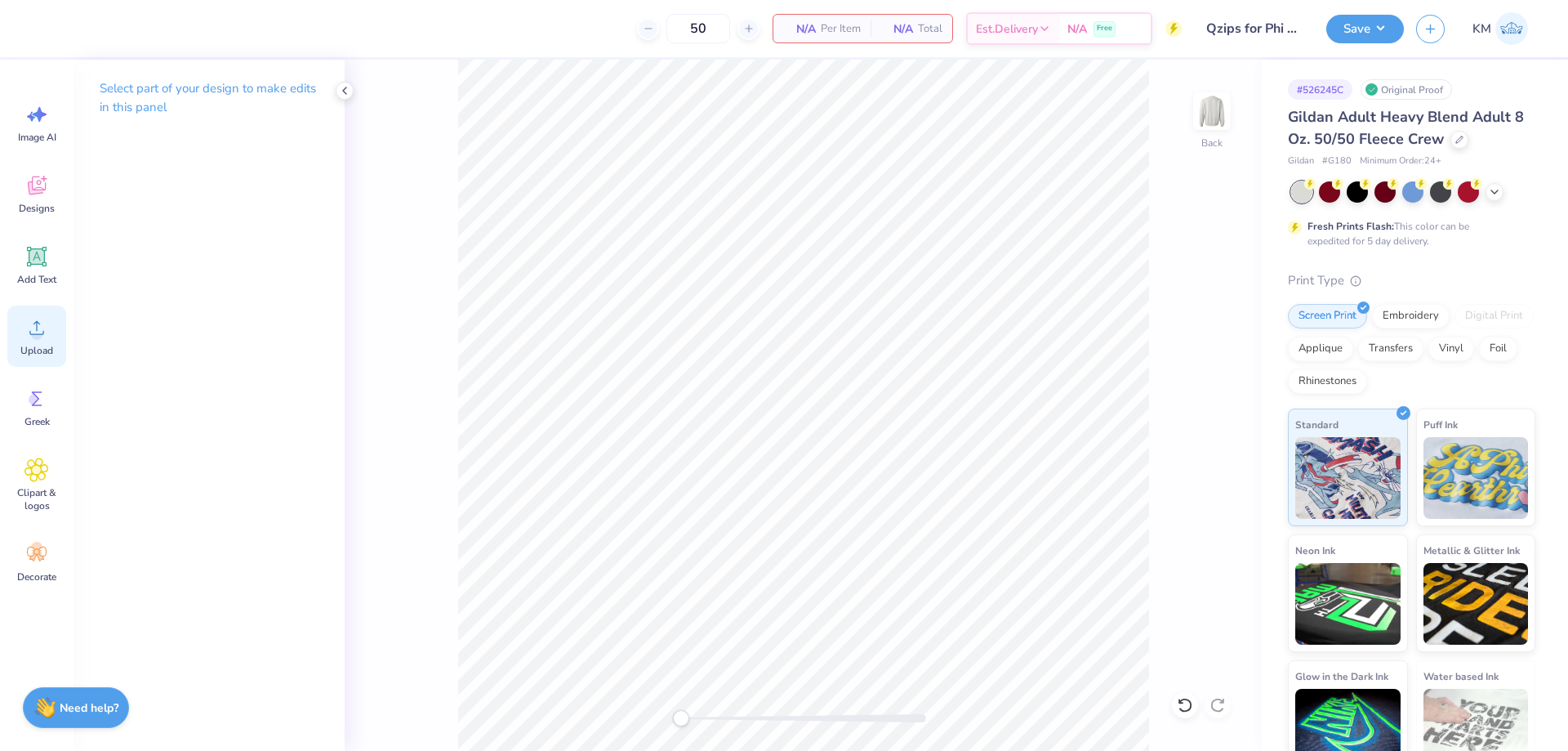
click at [43, 344] on span "Upload" at bounding box center [37, 350] width 33 height 13
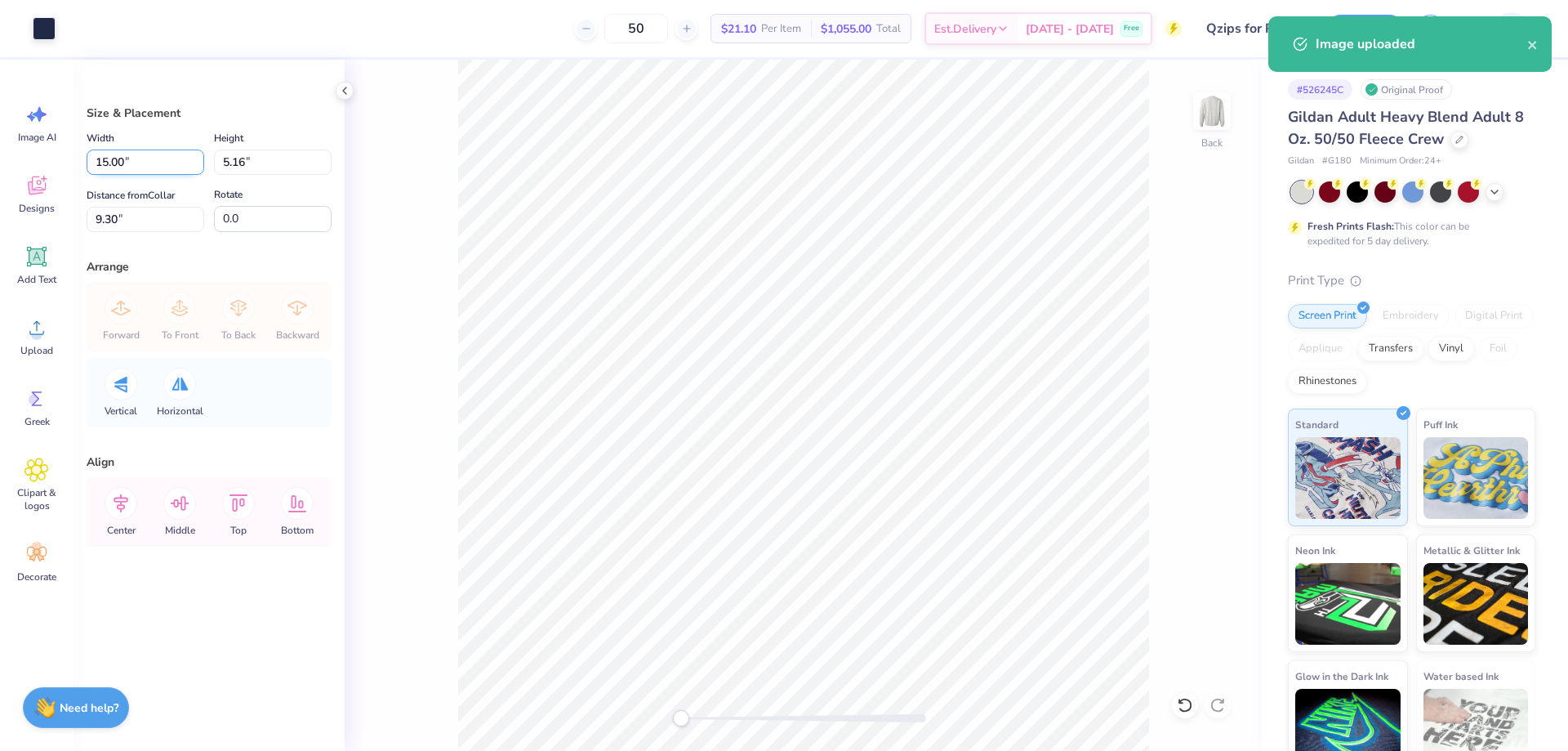
click at [148, 162] on input "15.00" at bounding box center [145, 163] width 118 height 26
type input "10.00"
type input "3.44"
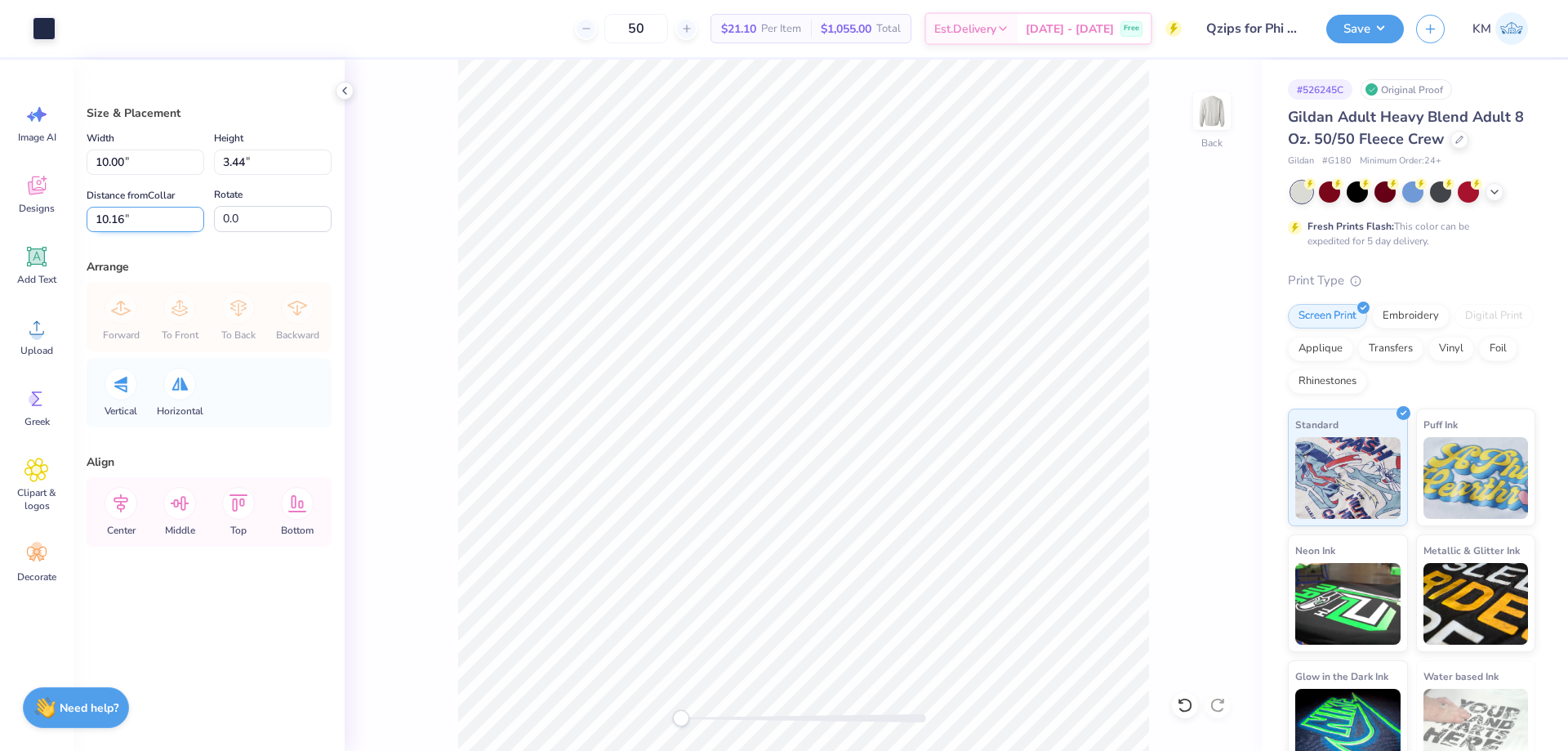
click at [106, 219] on input "10.16" at bounding box center [145, 219] width 118 height 26
type input "3"
drag, startPoint x: 125, startPoint y: 167, endPoint x: 7, endPoint y: 170, distance: 118.0
click at [7, 170] on div "Art colors 50 $21.10 Per Item $1,055.00 Total Est. Delivery Oct 11 - 14 Free De…" at bounding box center [784, 375] width 1568 height 751
type input "11.00"
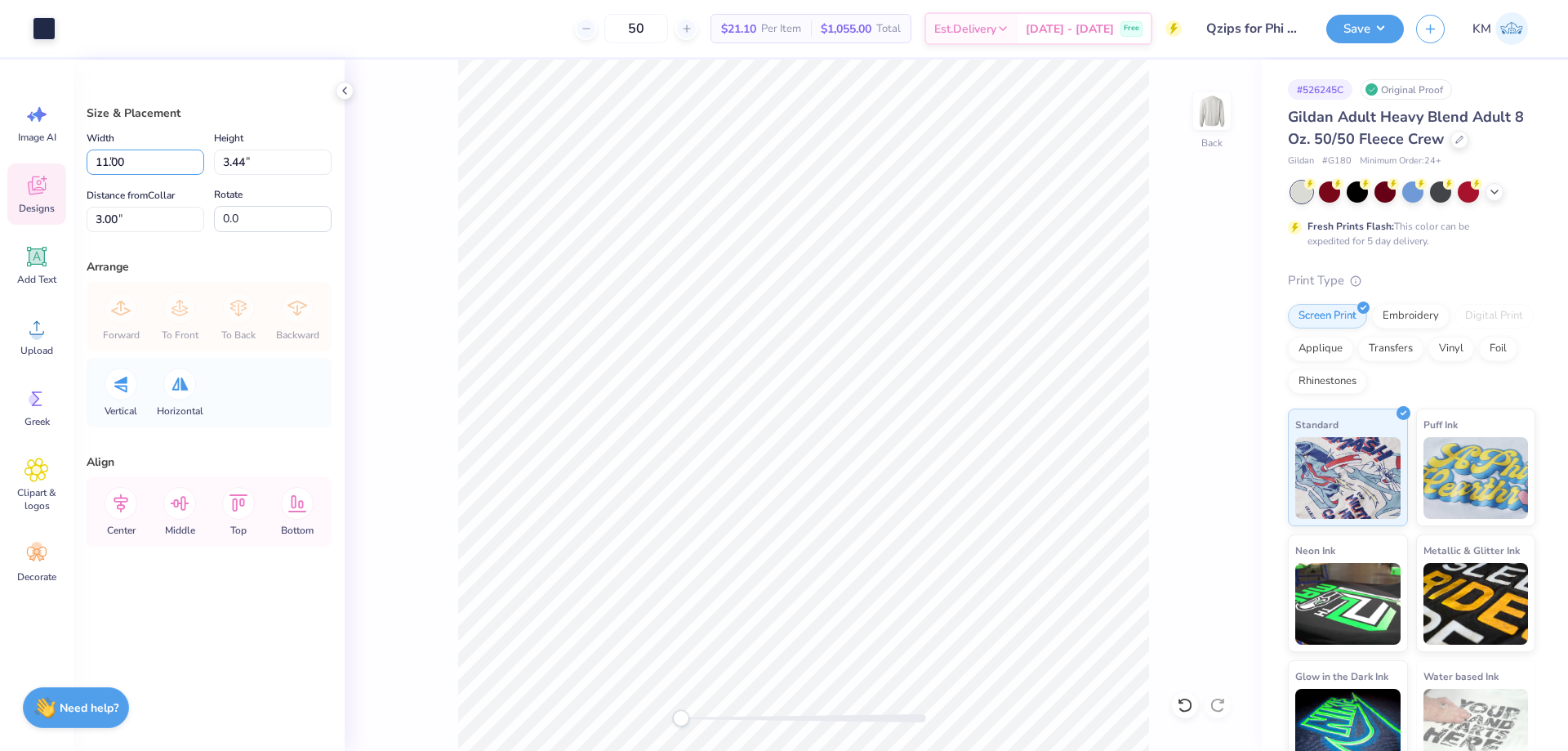
type input "3.78"
type input "2.83"
drag, startPoint x: 129, startPoint y: 161, endPoint x: 63, endPoint y: 163, distance: 66.0
click at [66, 163] on div "Art colors 50 $21.10 Per Item $1,055.00 Total Est. Delivery Oct 11 - 14 Free De…" at bounding box center [784, 375] width 1568 height 751
type input "10.00"
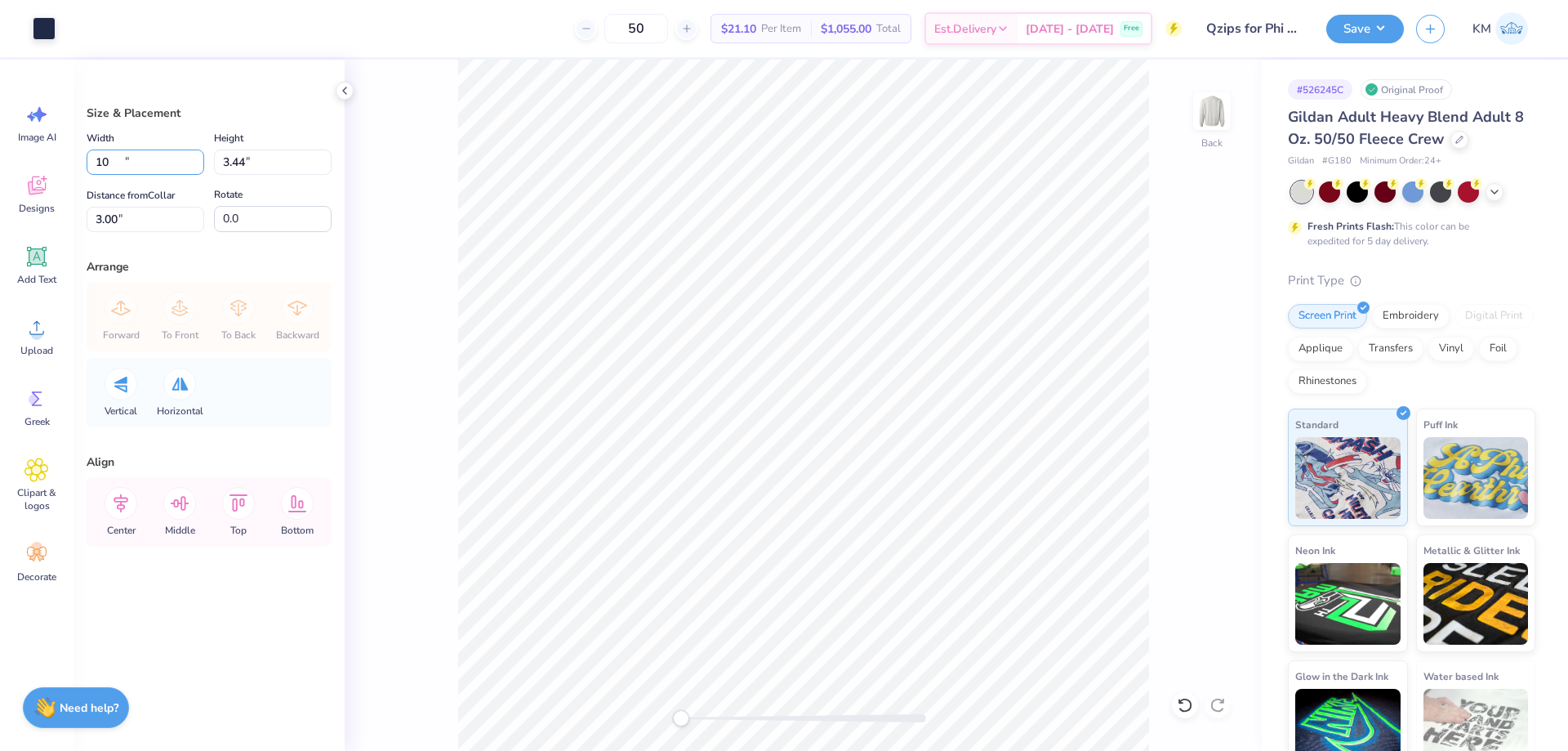
type input "3.44"
type input "3.00"
click at [114, 213] on input "3.00" at bounding box center [145, 219] width 118 height 26
type input "3"
click at [1375, 30] on button "Save" at bounding box center [1365, 26] width 77 height 29
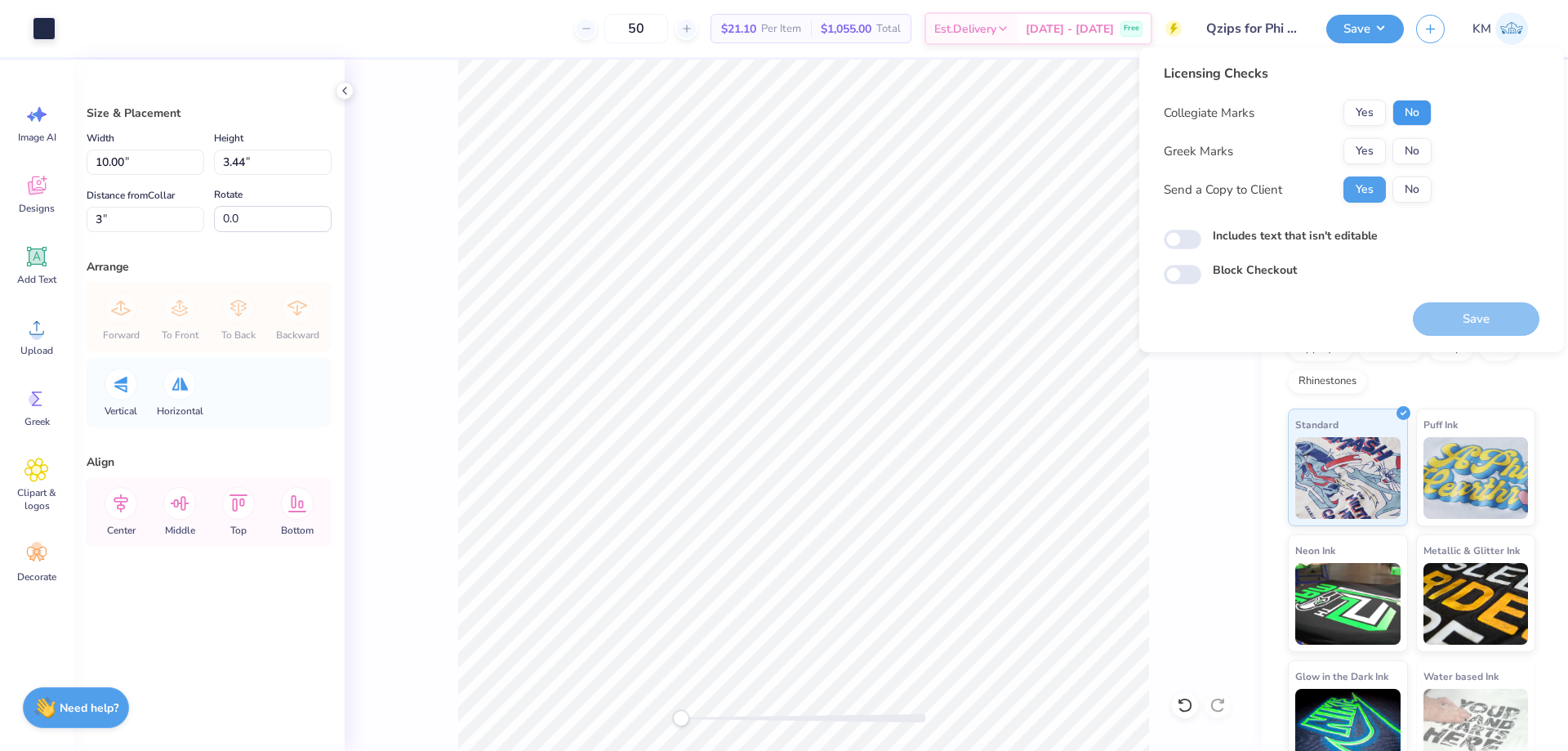
click at [1403, 116] on button "No" at bounding box center [1412, 112] width 40 height 26
click at [1363, 141] on button "Yes" at bounding box center [1364, 151] width 43 height 26
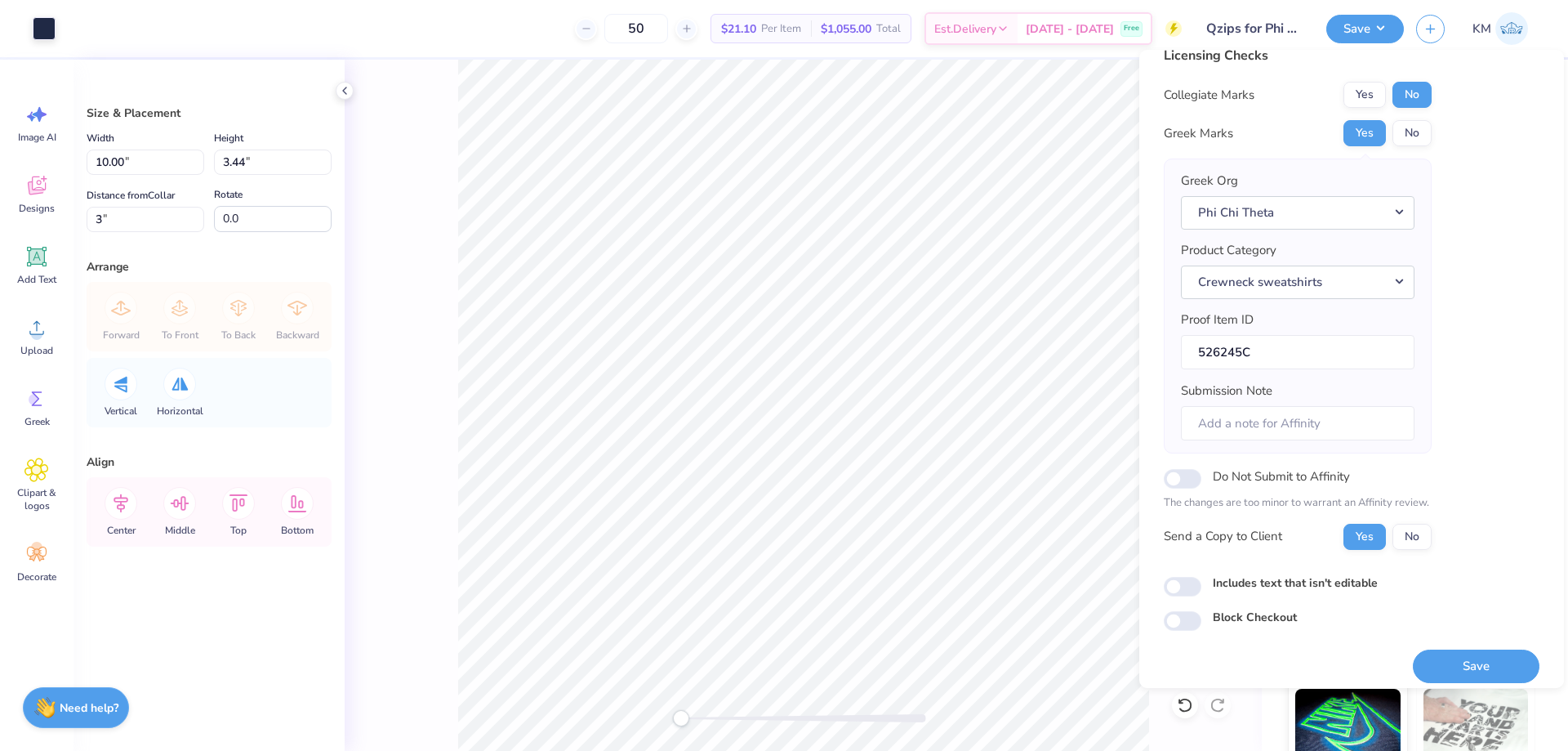
scroll to position [31, 0]
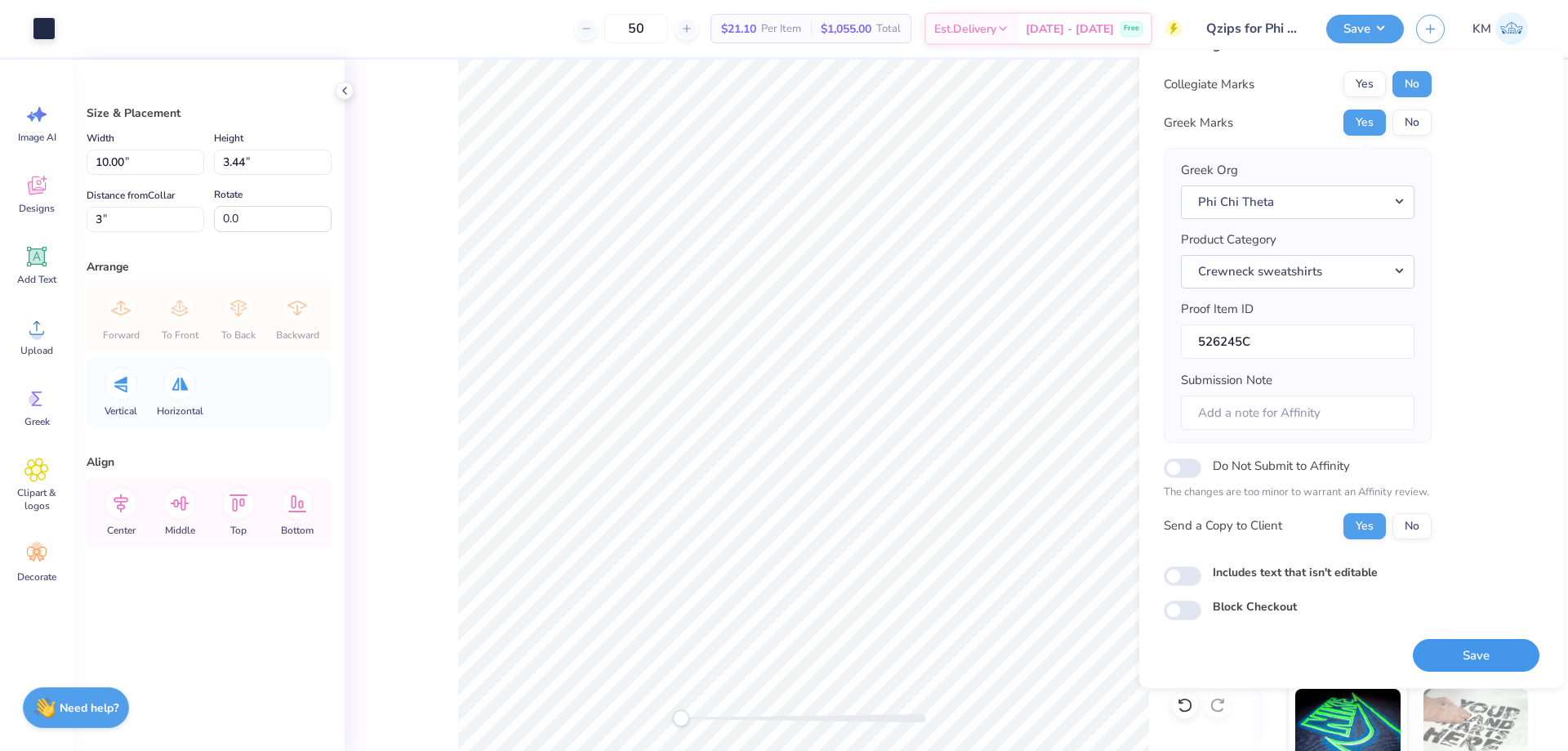
click at [1445, 653] on button "Save" at bounding box center [1476, 656] width 127 height 34
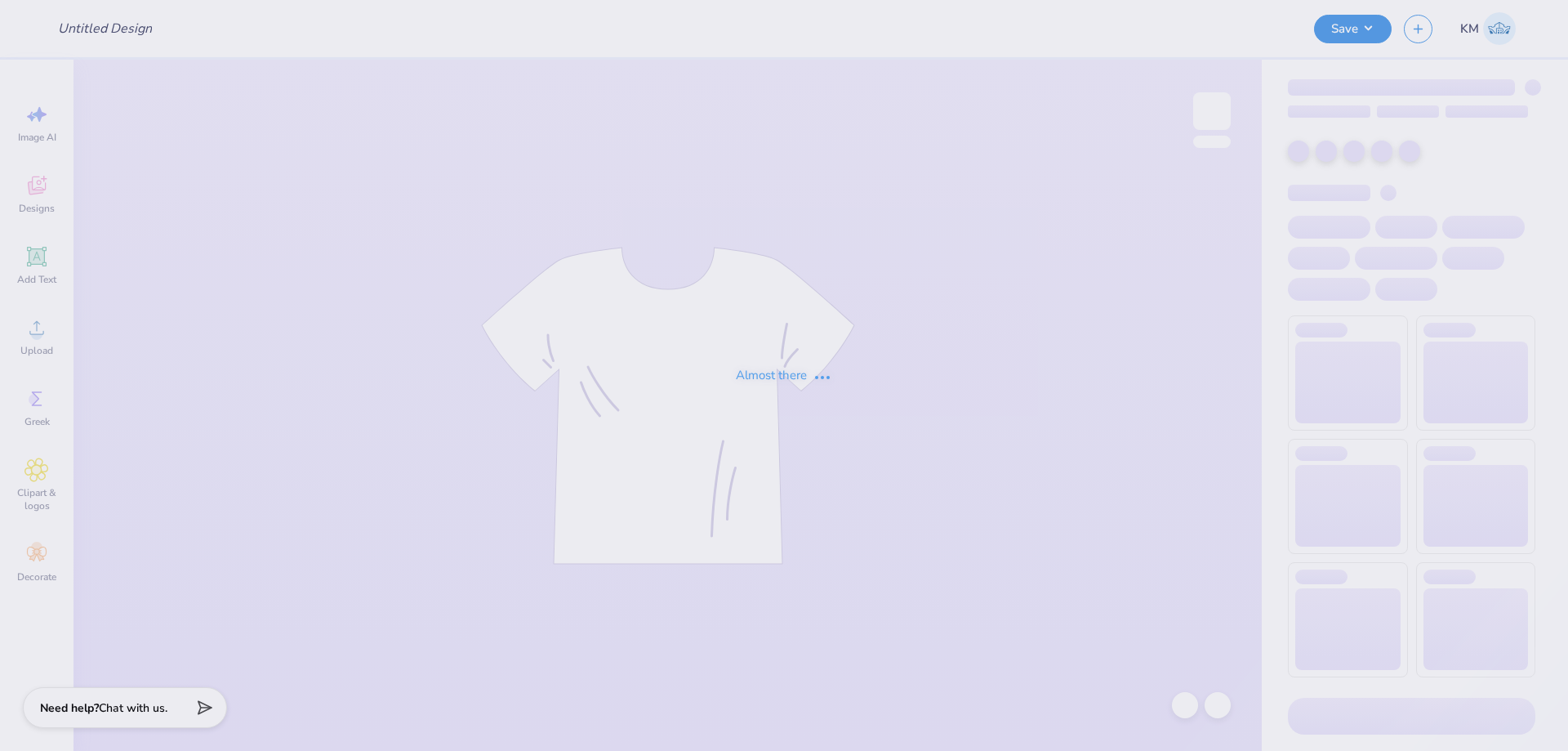
type input "PCDC2"
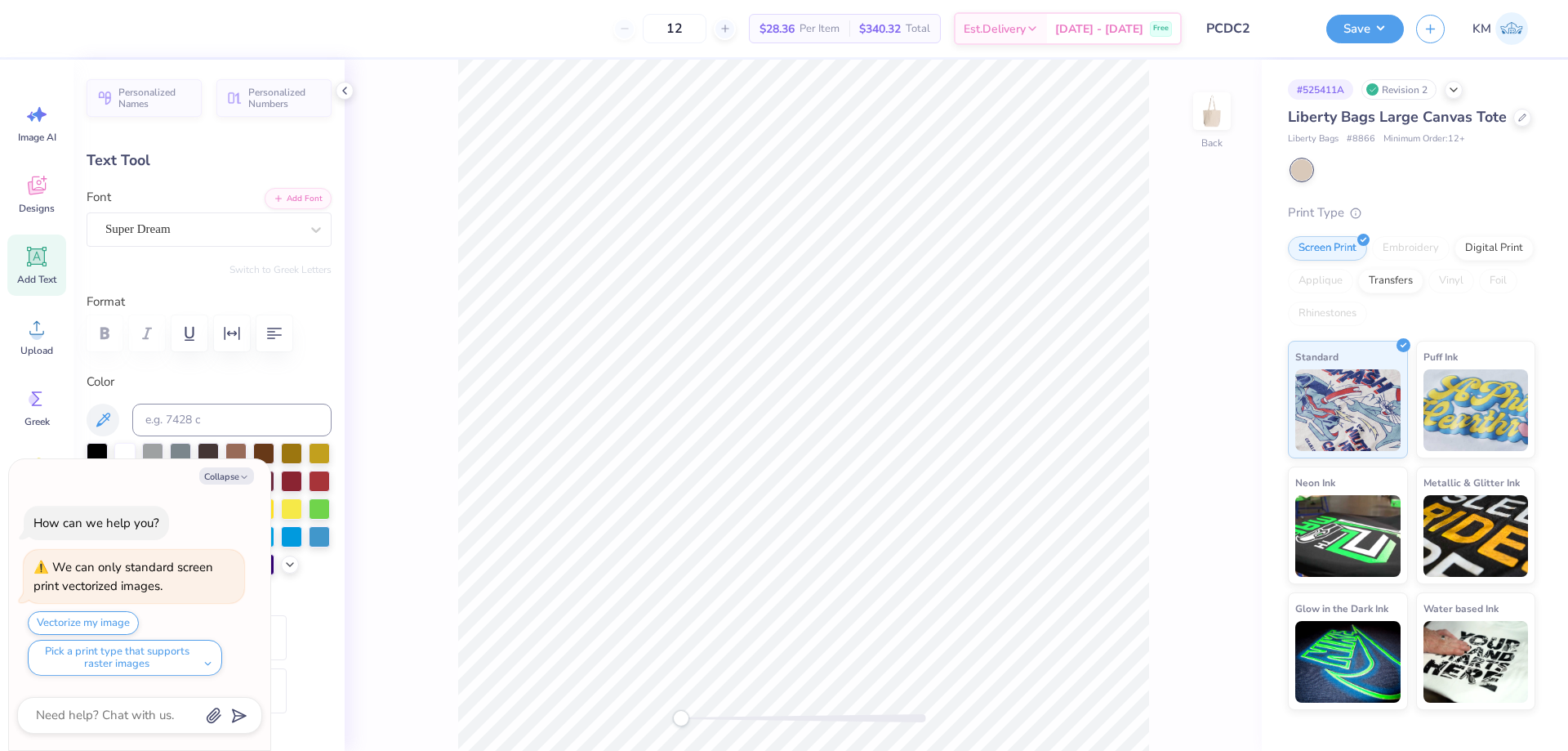
type textarea "x"
type input "1.43"
type input "1.68"
type textarea "x"
type input "1.31"
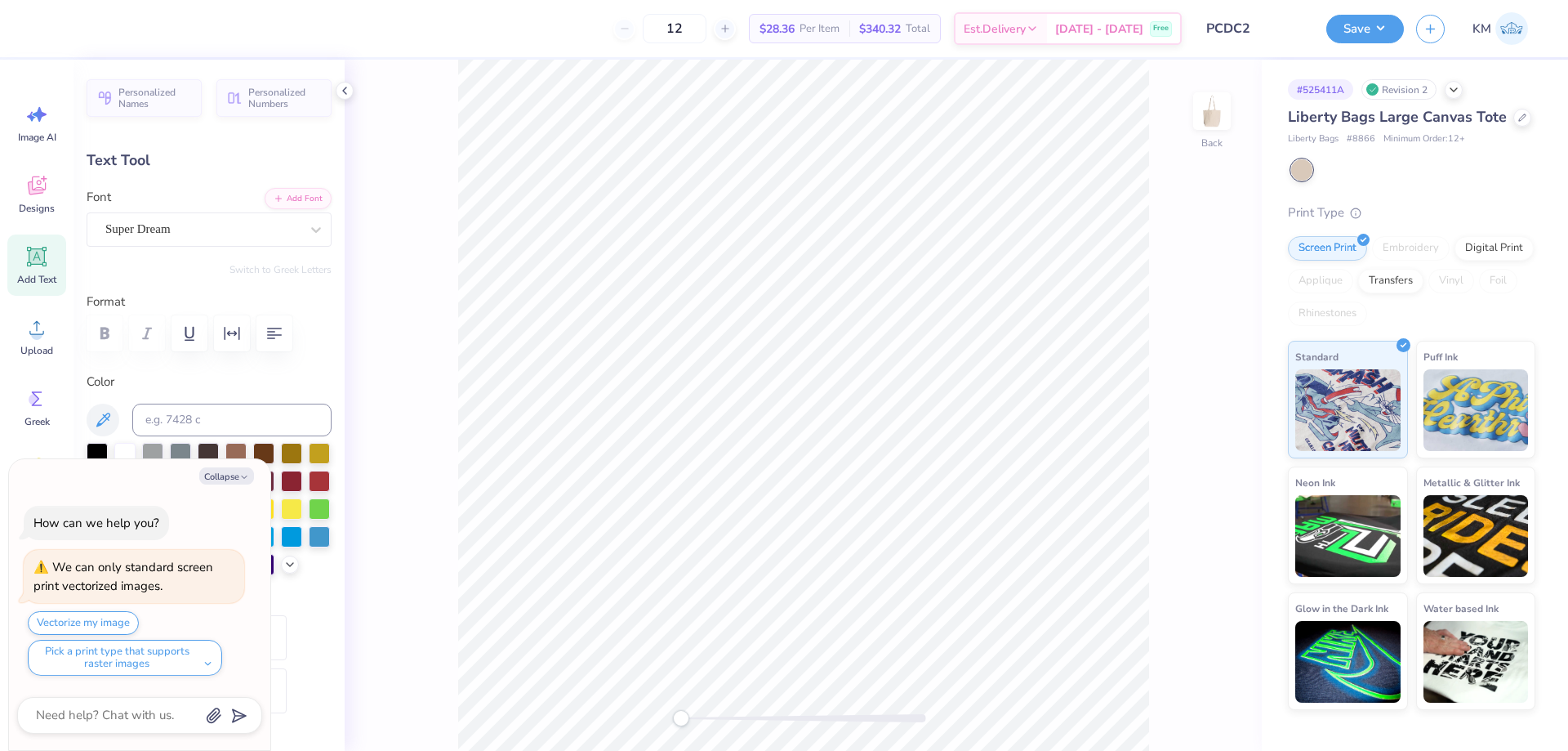
type input "1.67"
click at [217, 480] on button "Collapse" at bounding box center [226, 475] width 55 height 17
type textarea "x"
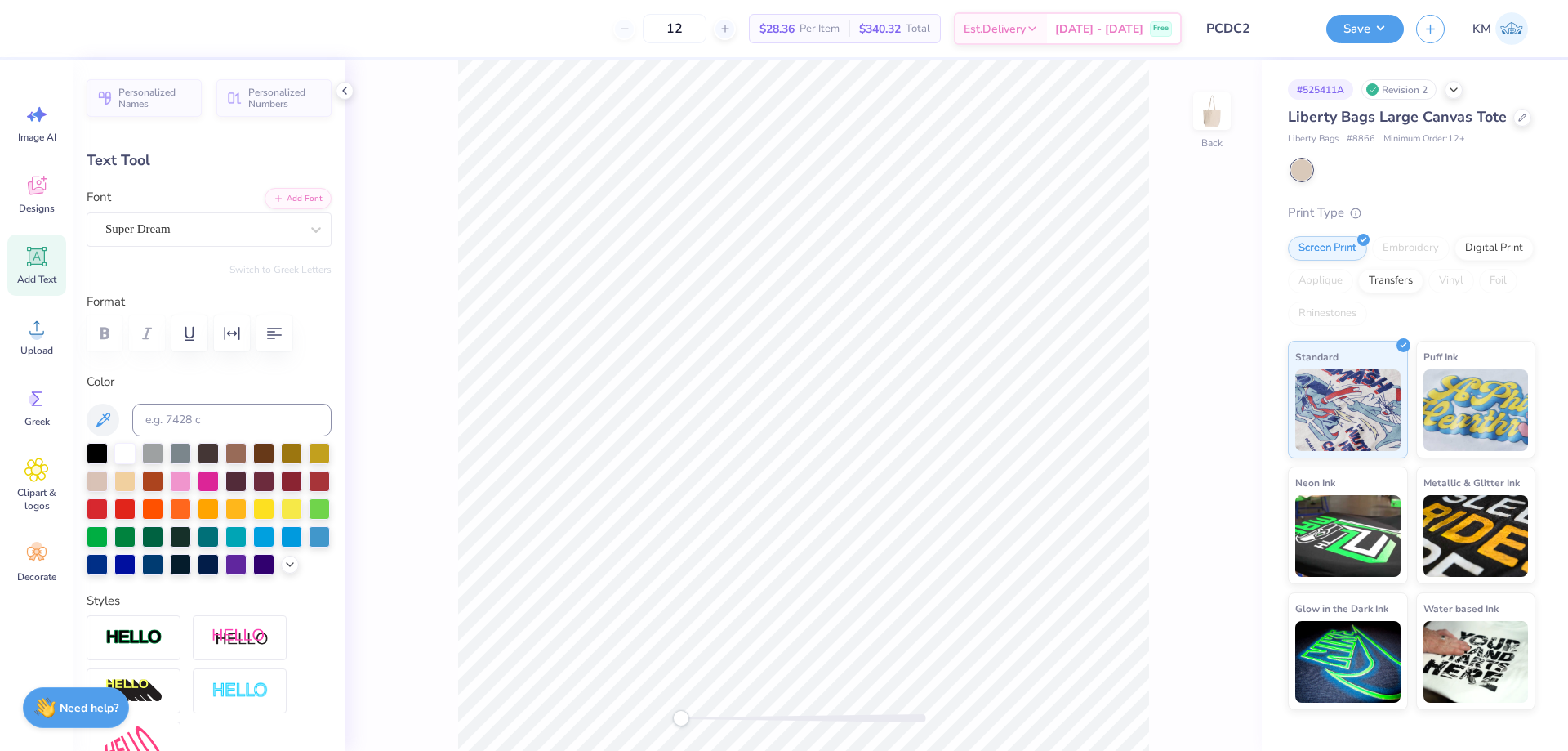
type input "1.31"
type input "1.67"
type input "1.43"
type input "1.68"
type input "1.31"
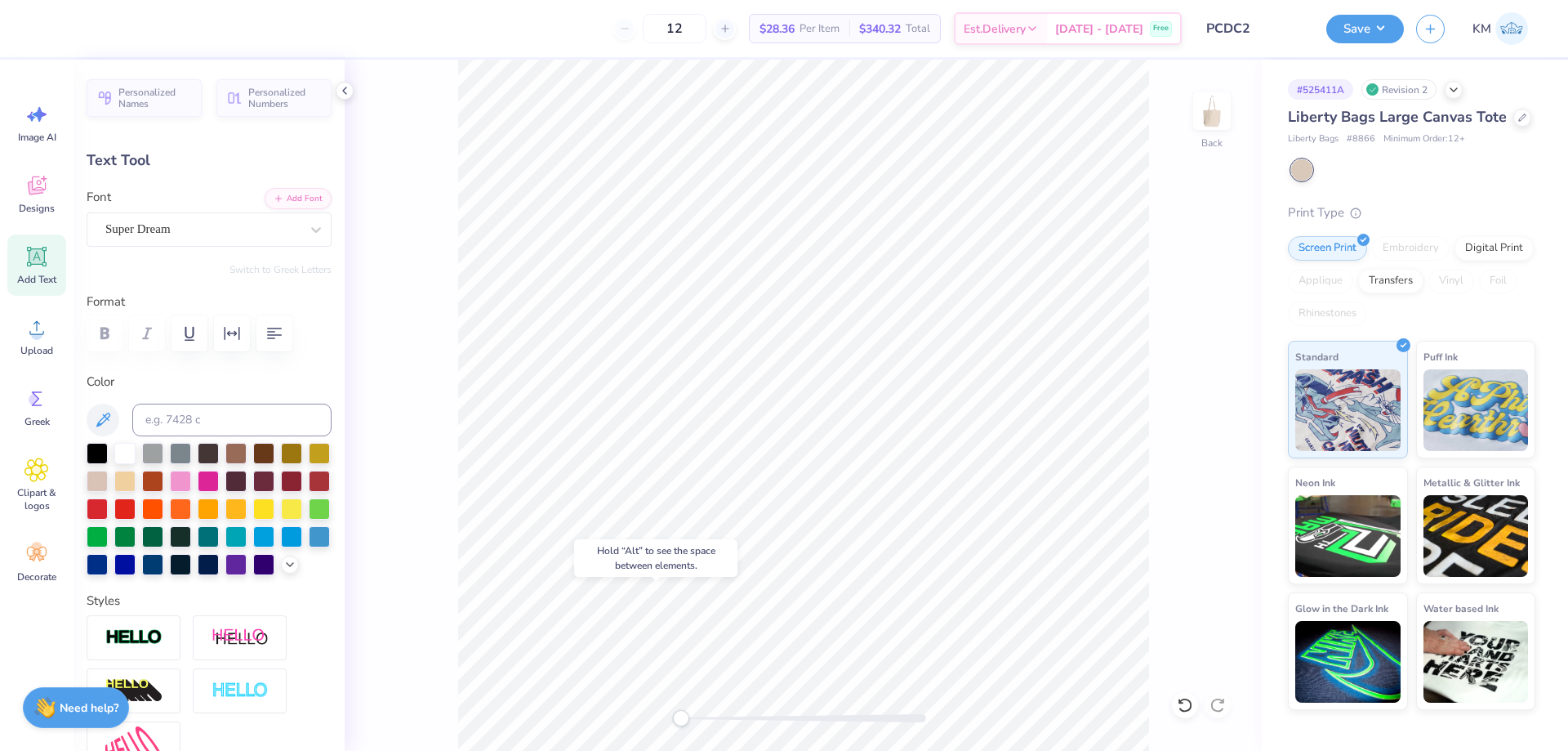
type input "1.67"
type input "1.43"
type input "1.68"
click at [844, 447] on li "Duplicate" at bounding box center [838, 443] width 128 height 32
click at [112, 409] on button at bounding box center [102, 420] width 33 height 33
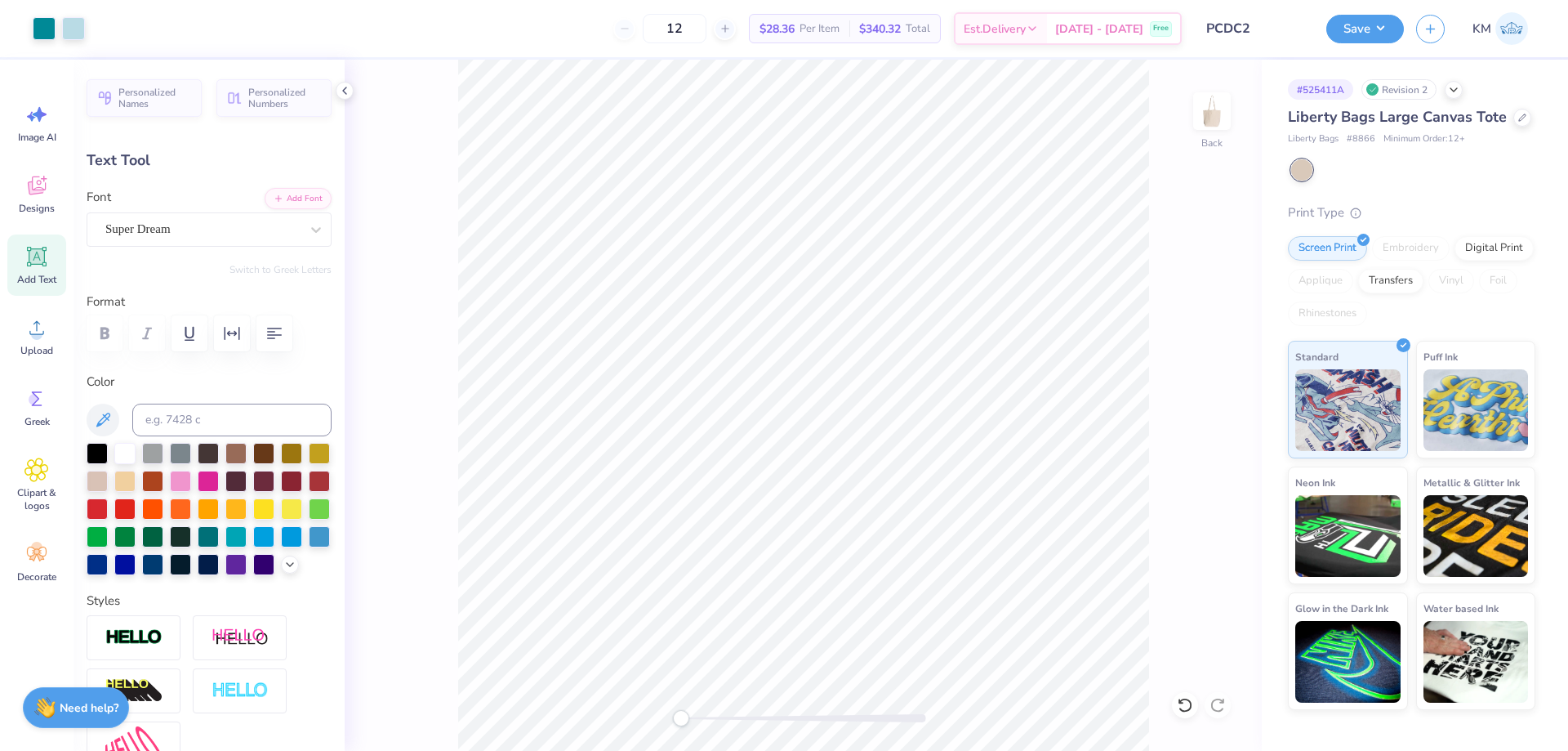
click at [545, 750] on html "Art colors 12 $28.36 Per Item $340.32 Total Est. Delivery [DATE] - [DATE] Free …" at bounding box center [784, 375] width 1568 height 751
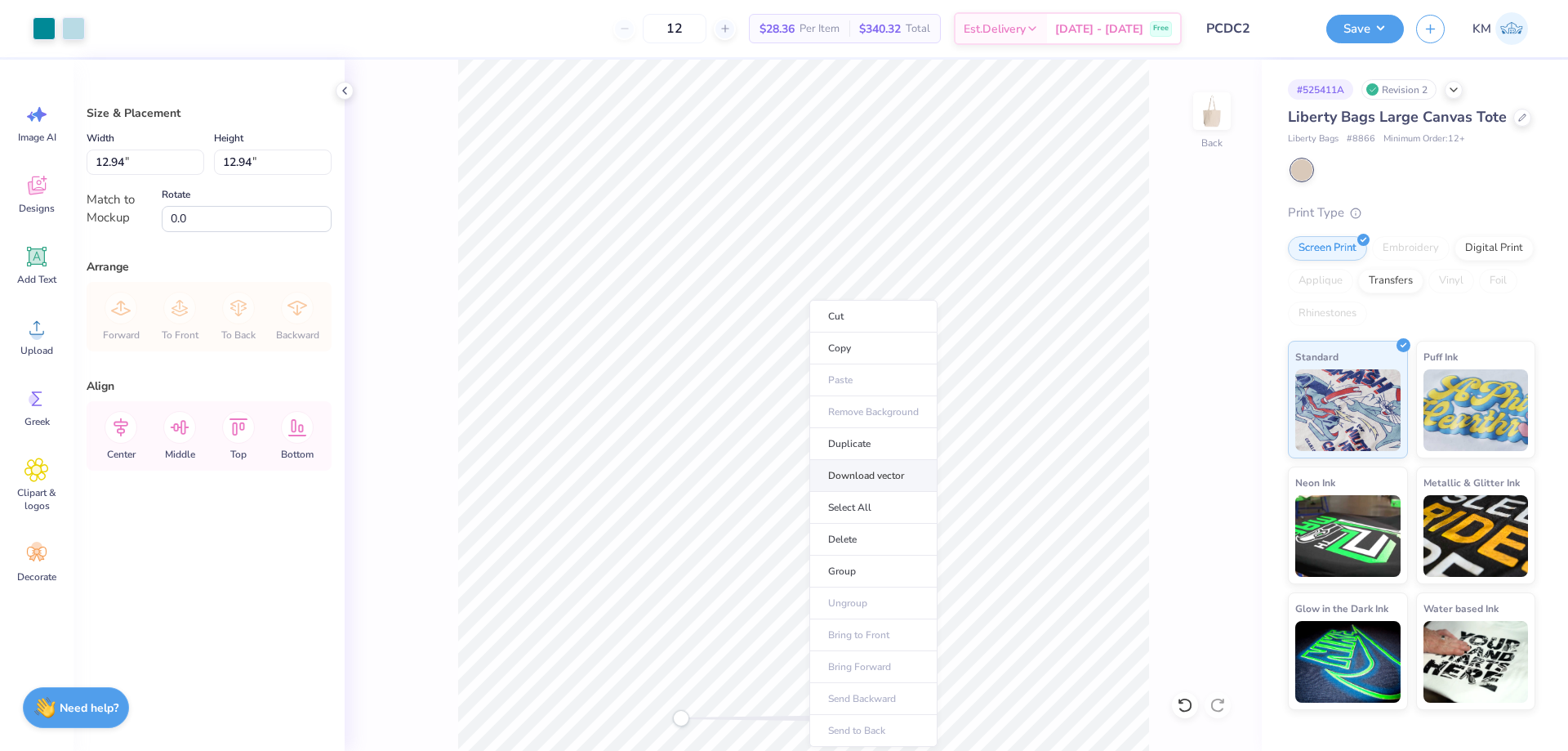
click at [885, 478] on li "Download vector" at bounding box center [873, 476] width 128 height 32
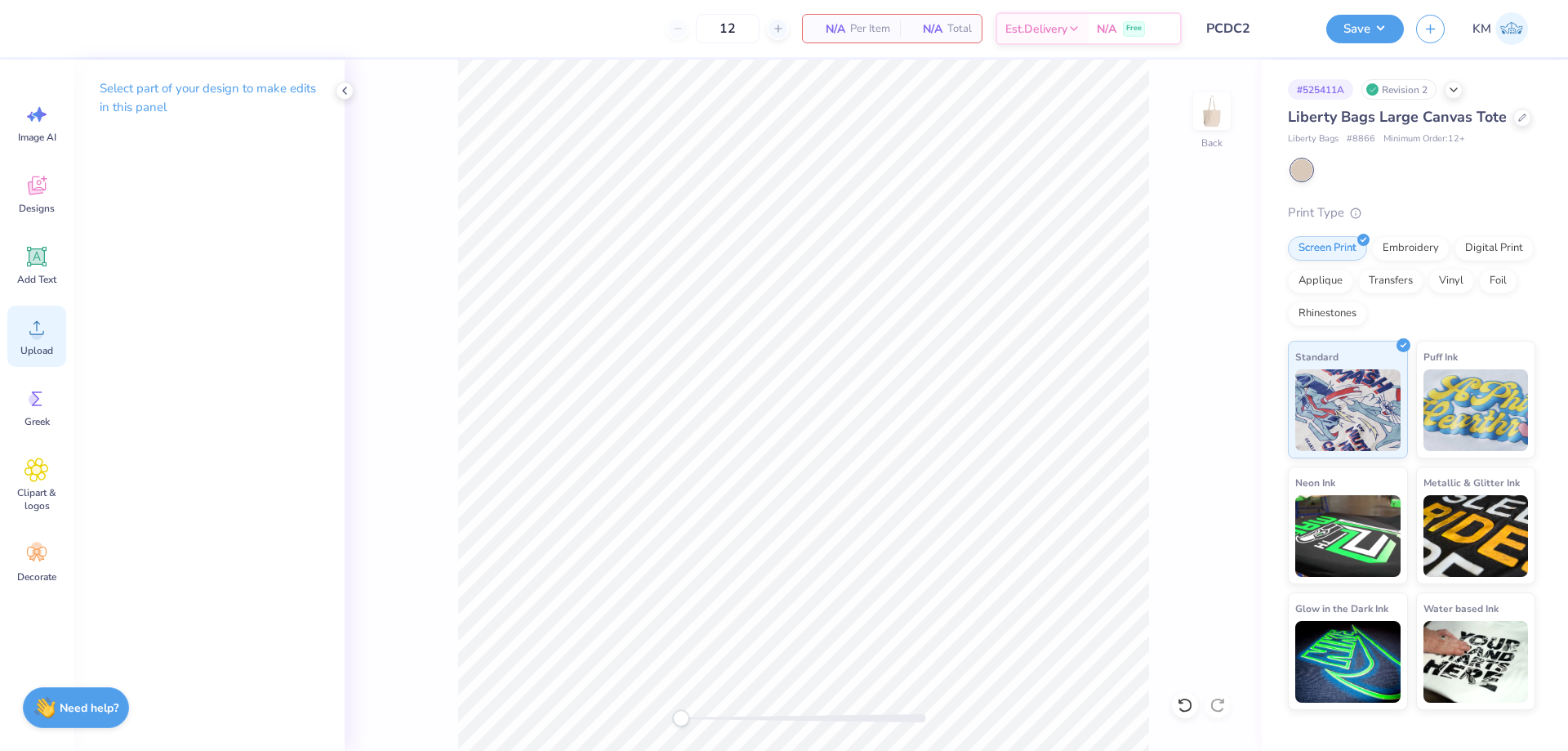
click at [22, 323] on div "Upload" at bounding box center [36, 336] width 59 height 62
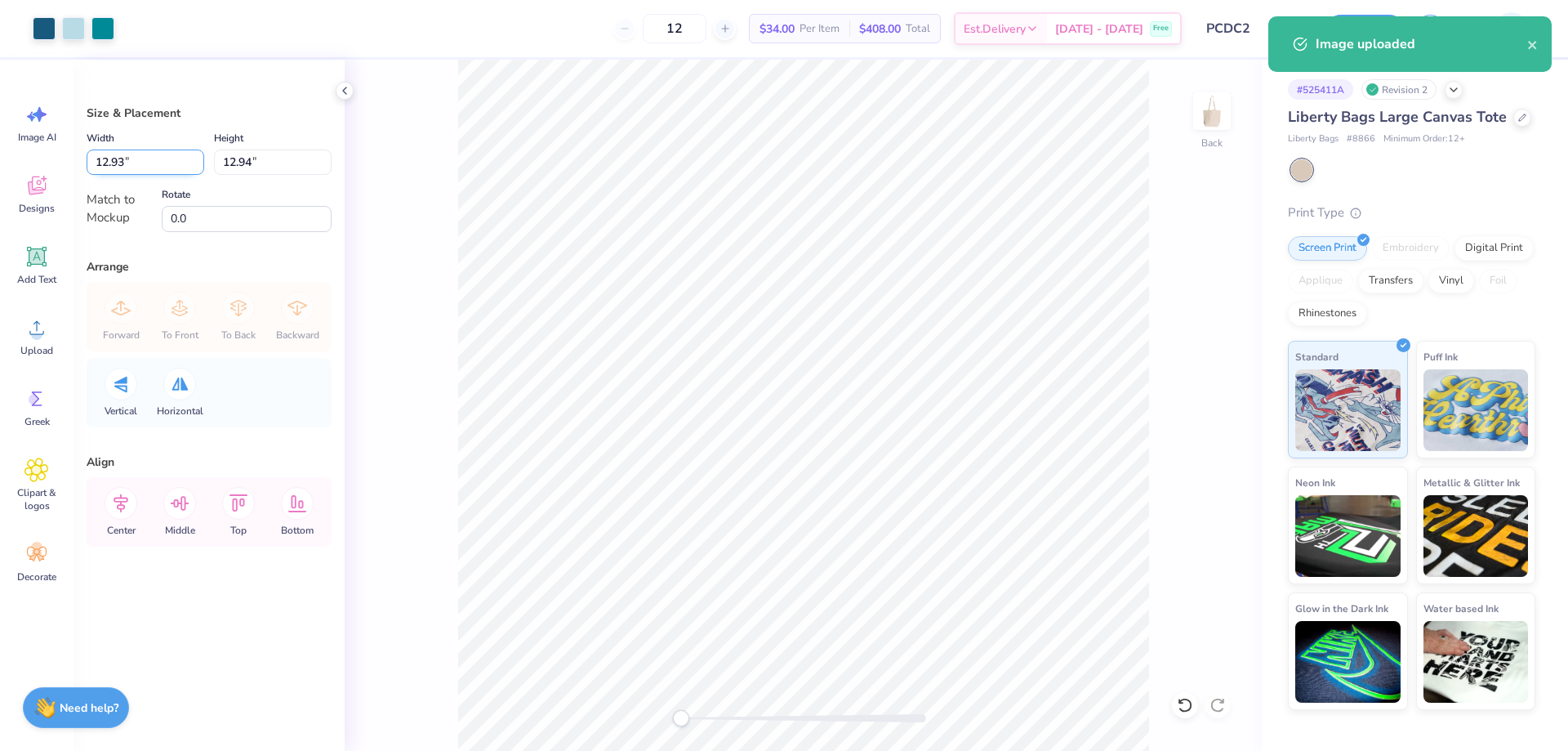
click at [136, 168] on input "12.93" at bounding box center [145, 163] width 118 height 26
type input "12.00"
type input "12.01"
click at [181, 511] on icon at bounding box center [180, 503] width 33 height 33
click at [121, 507] on icon at bounding box center [120, 503] width 33 height 33
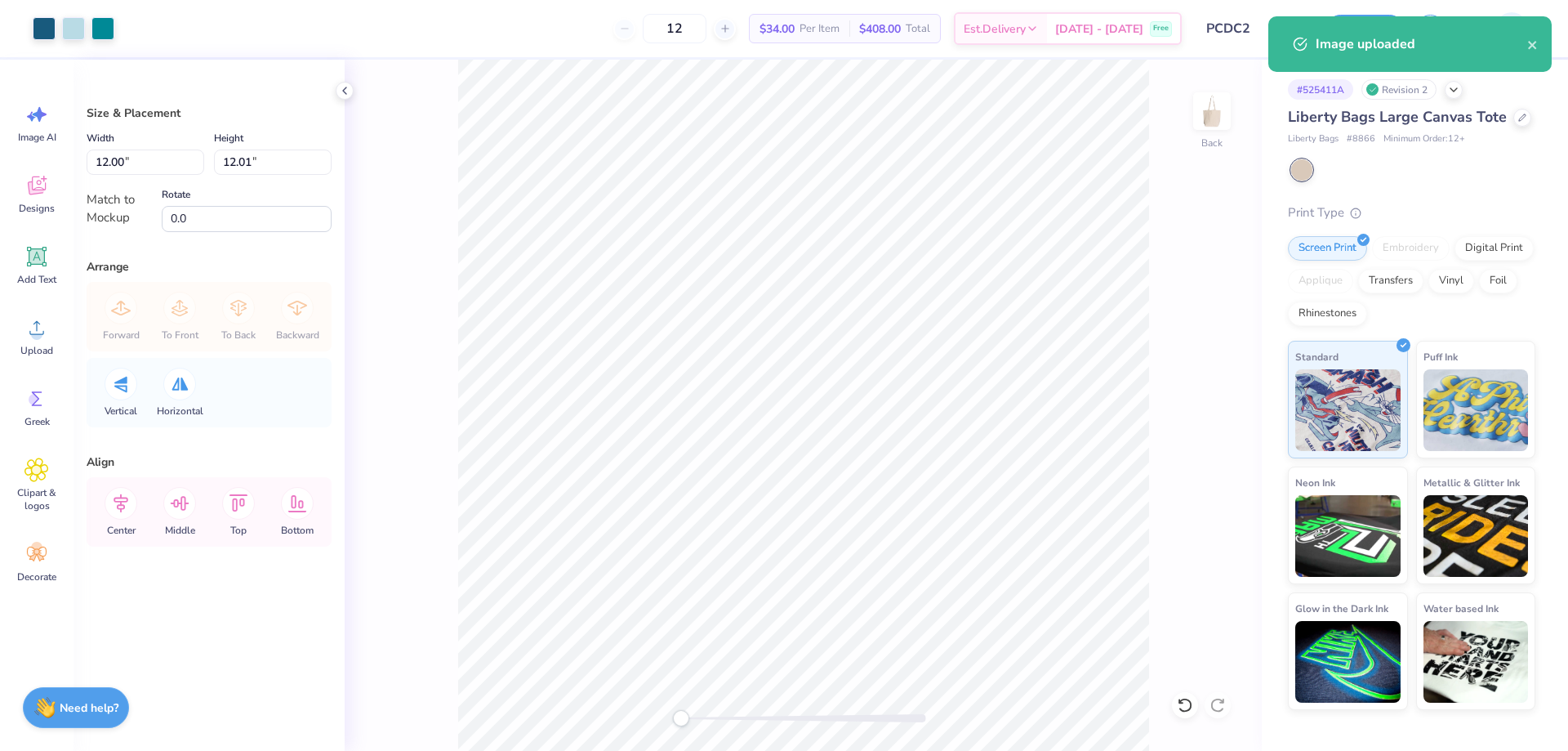
click at [1532, 45] on div "Image uploaded" at bounding box center [1409, 50] width 290 height 74
click at [1532, 47] on div "Image uploaded" at bounding box center [1409, 50] width 290 height 74
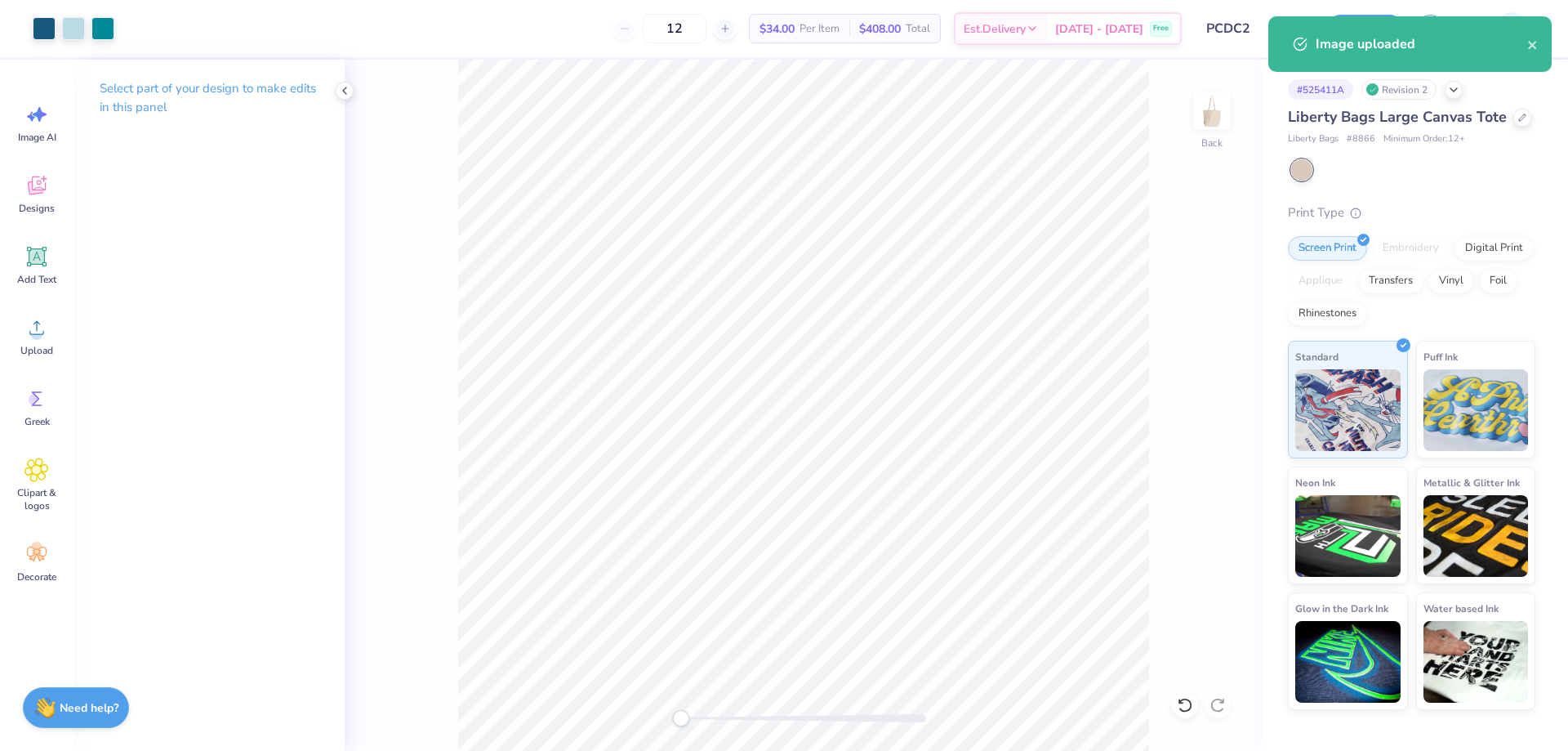
click at [1531, 49] on div "Image uploaded" at bounding box center [1409, 50] width 290 height 74
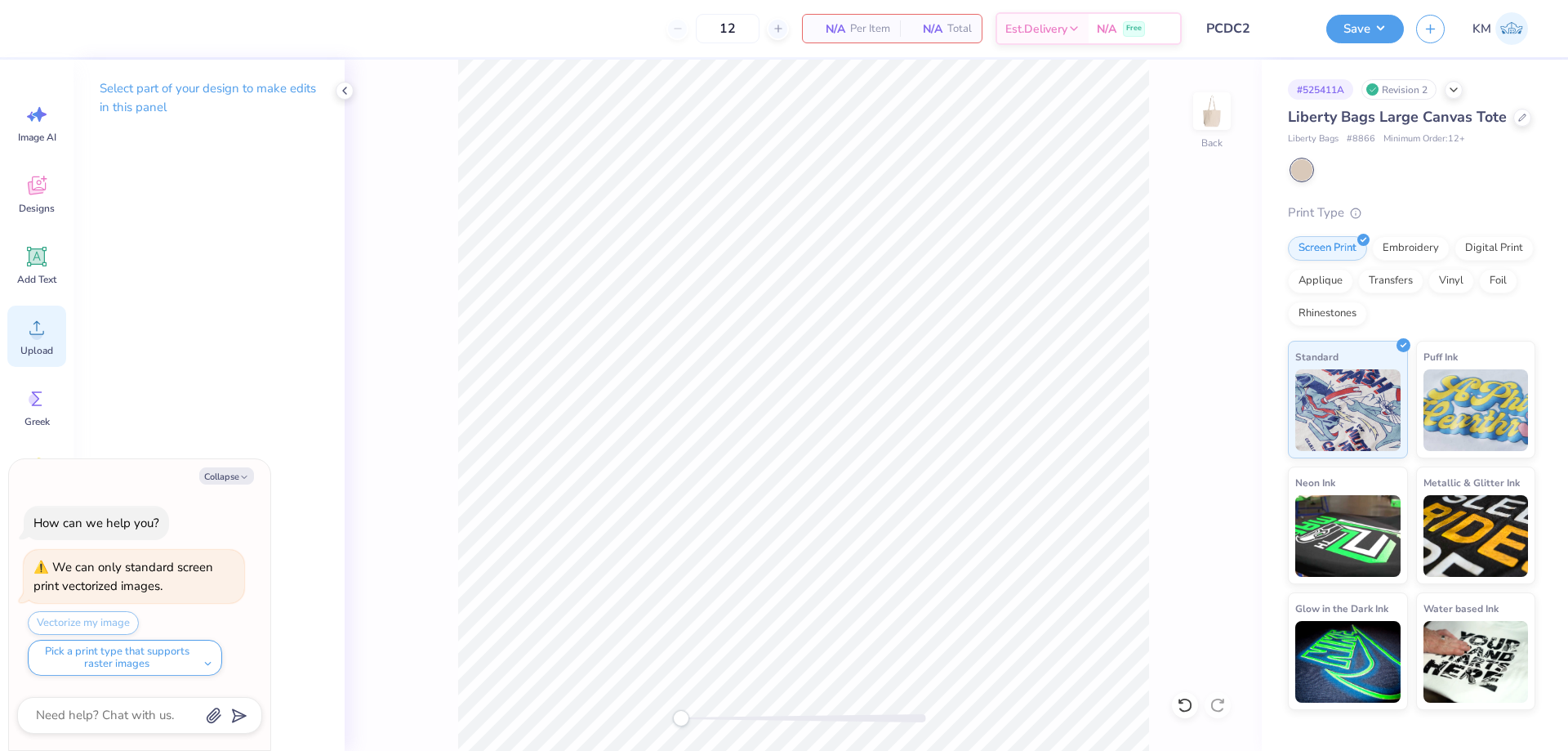
click at [34, 327] on icon at bounding box center [37, 327] width 25 height 25
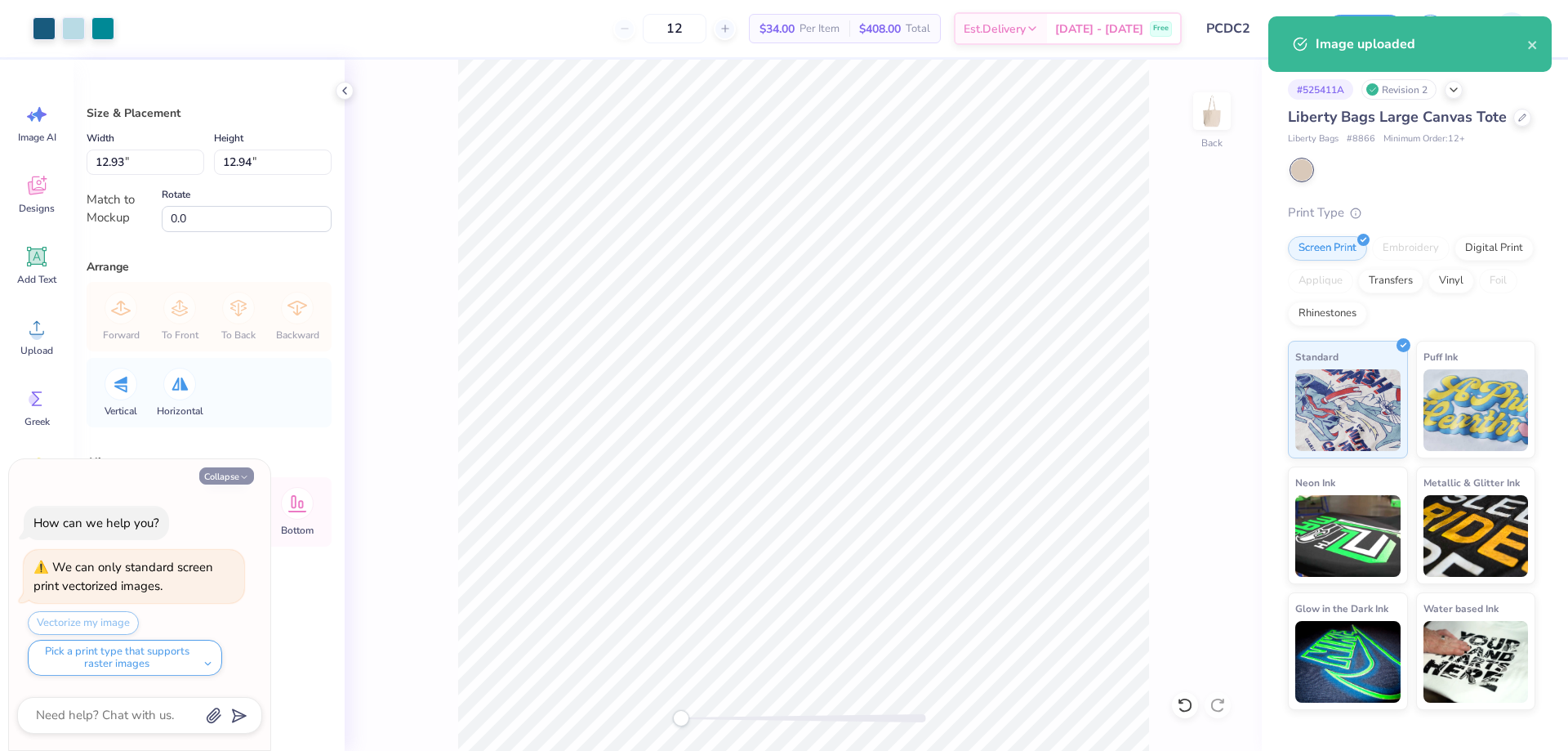
click at [230, 478] on button "Collapse" at bounding box center [226, 475] width 55 height 17
type textarea "x"
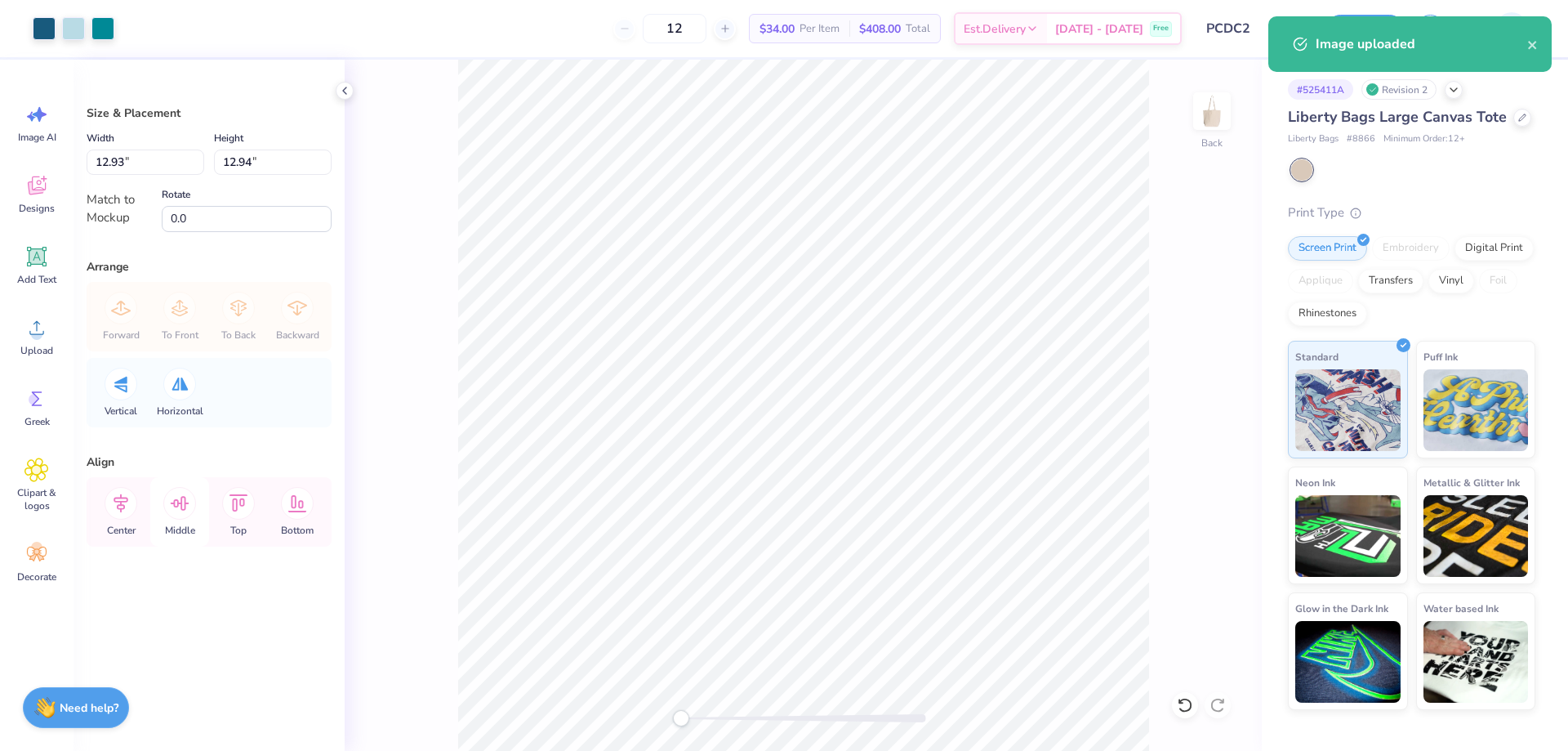
click at [187, 504] on icon at bounding box center [180, 503] width 33 height 33
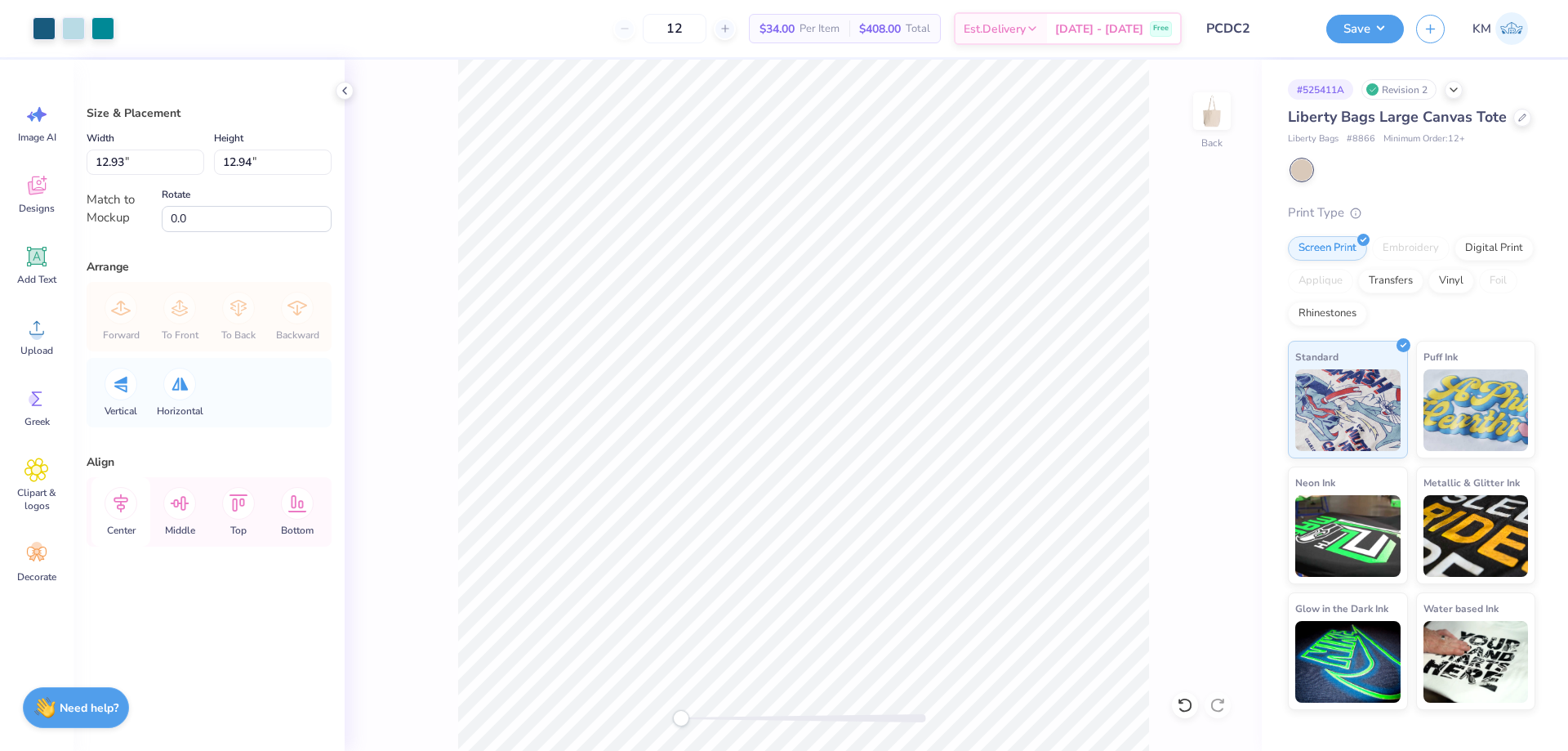
click at [113, 506] on icon at bounding box center [120, 503] width 33 height 33
click at [133, 161] on input "12.93" at bounding box center [145, 163] width 118 height 26
type input "12.00"
type input "12.01"
click at [118, 513] on icon at bounding box center [120, 503] width 33 height 33
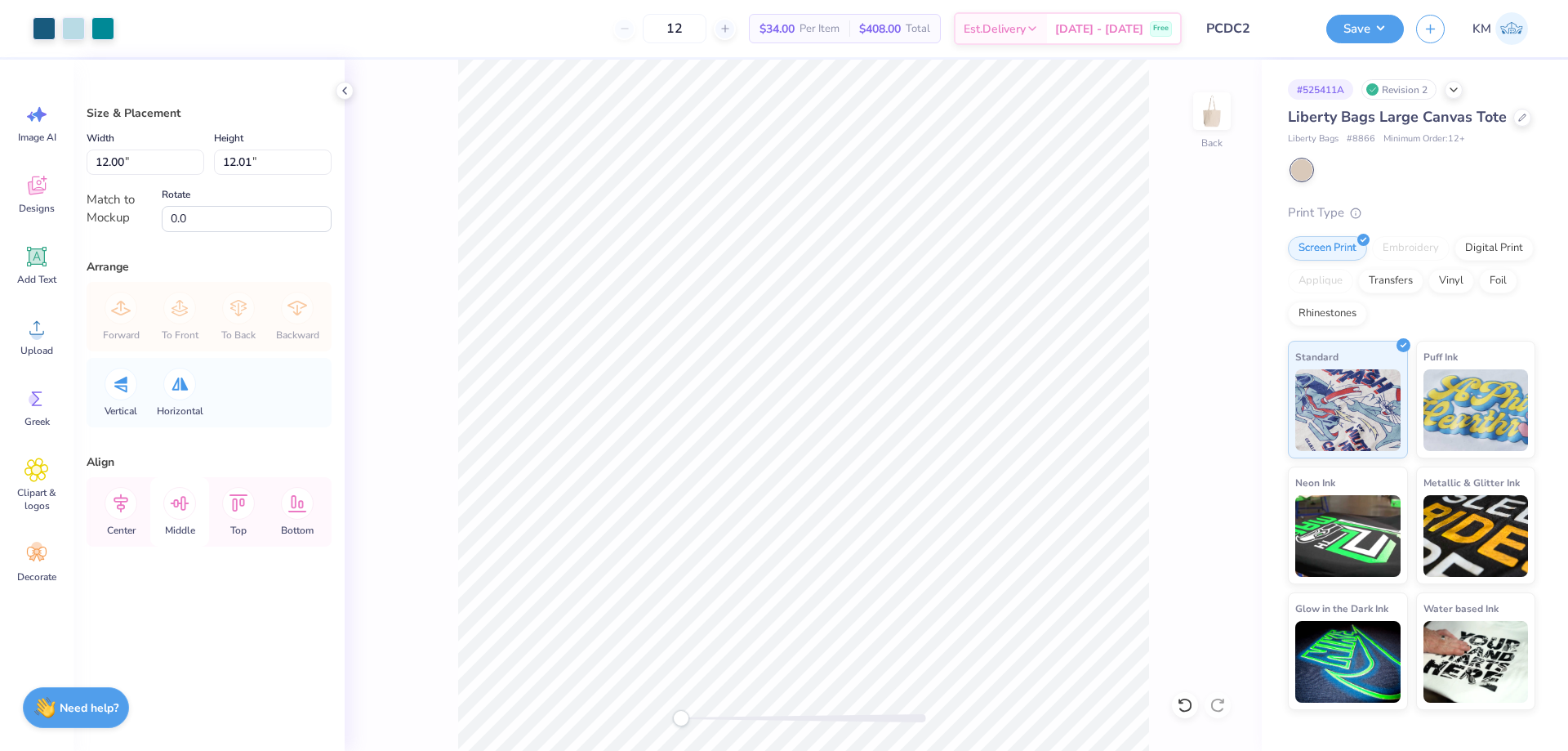
click at [181, 513] on icon at bounding box center [180, 503] width 33 height 33
click at [1370, 30] on button "Save" at bounding box center [1365, 26] width 77 height 29
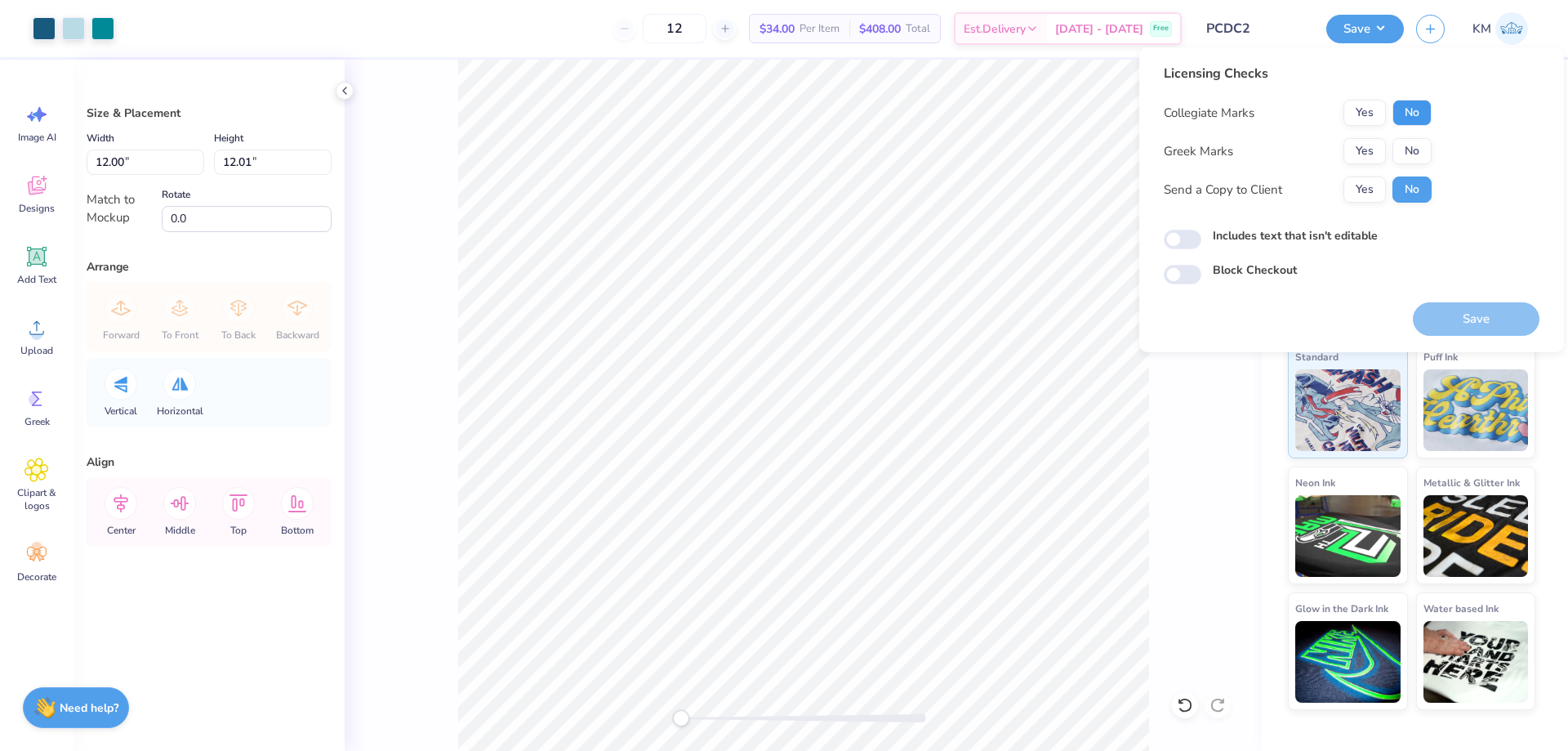
click at [1403, 115] on button "No" at bounding box center [1412, 112] width 40 height 26
click at [1404, 150] on button "No" at bounding box center [1412, 151] width 40 height 26
click at [1376, 183] on button "Yes" at bounding box center [1364, 189] width 43 height 26
click at [1468, 321] on button "Save" at bounding box center [1476, 319] width 127 height 34
